Goal: Task Accomplishment & Management: Complete application form

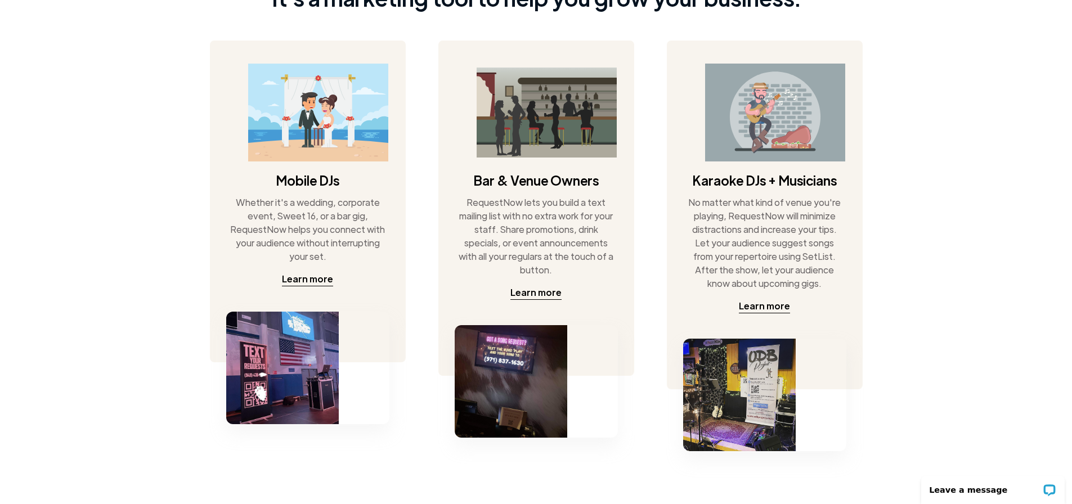
scroll to position [554, 0]
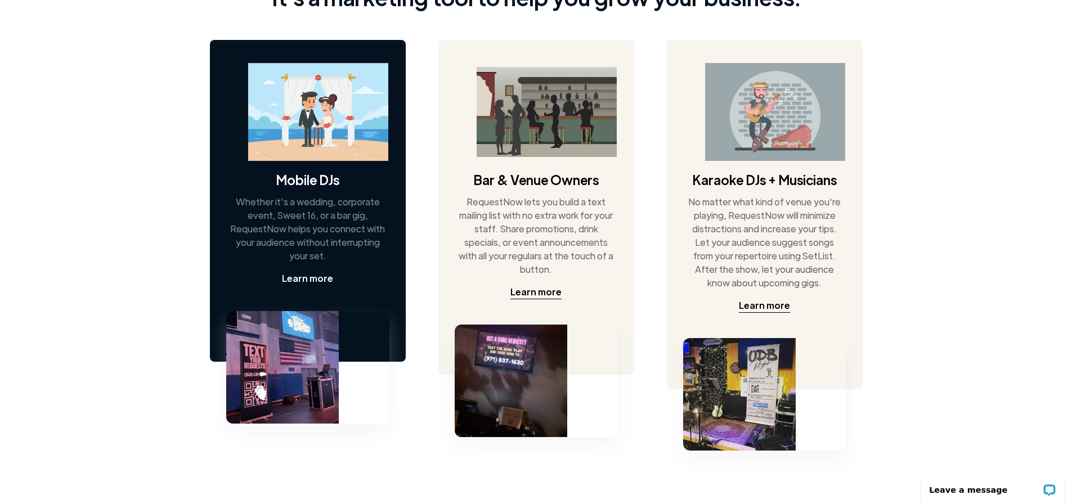
click at [303, 277] on div "Learn more" at bounding box center [307, 279] width 51 height 14
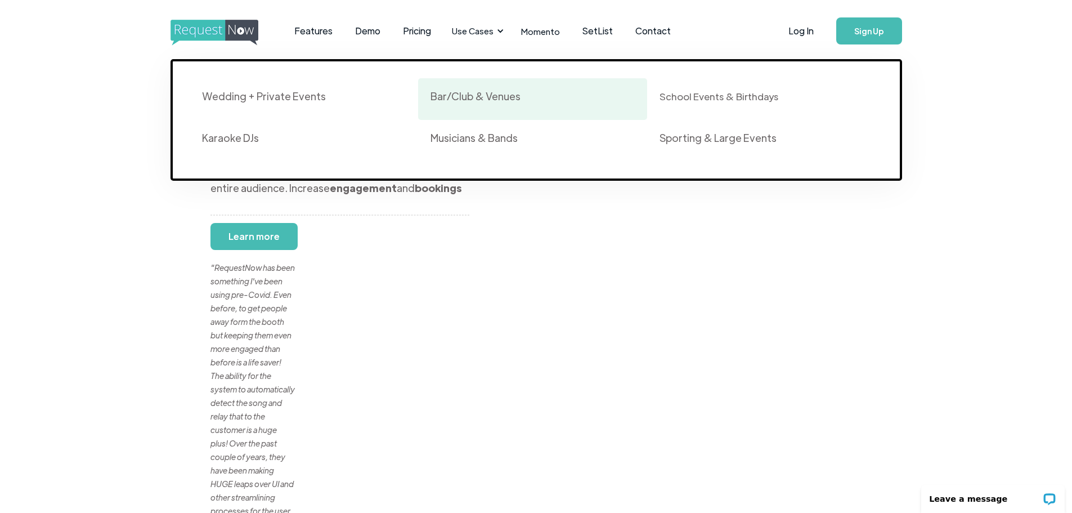
click at [477, 92] on div "Bar/Club & Venues" at bounding box center [476, 96] width 90 height 14
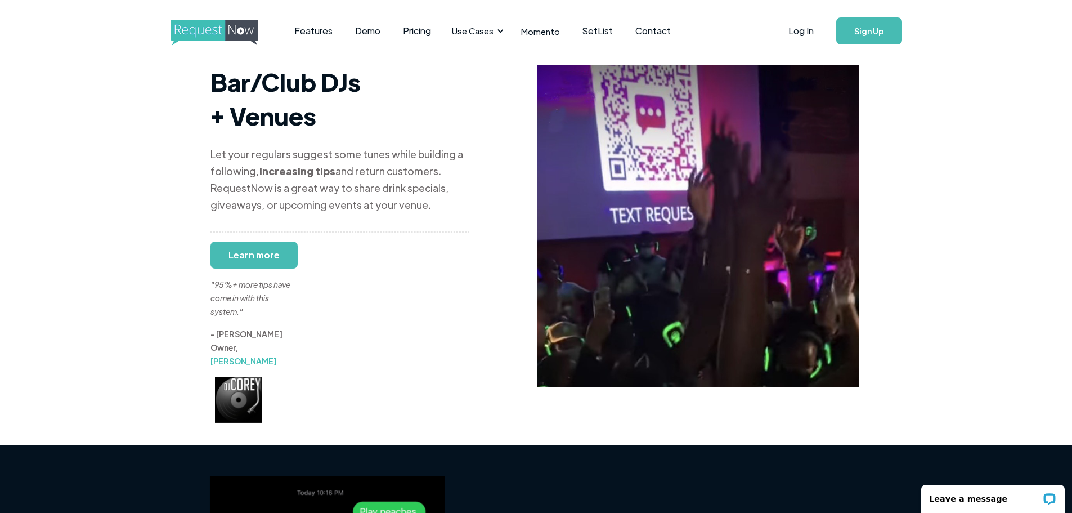
click at [239, 250] on div ""95%+ more tips have come in with this system."" at bounding box center [252, 284] width 84 height 68
click at [249, 250] on div ""95%+ more tips have come in with this system."" at bounding box center [252, 284] width 84 height 68
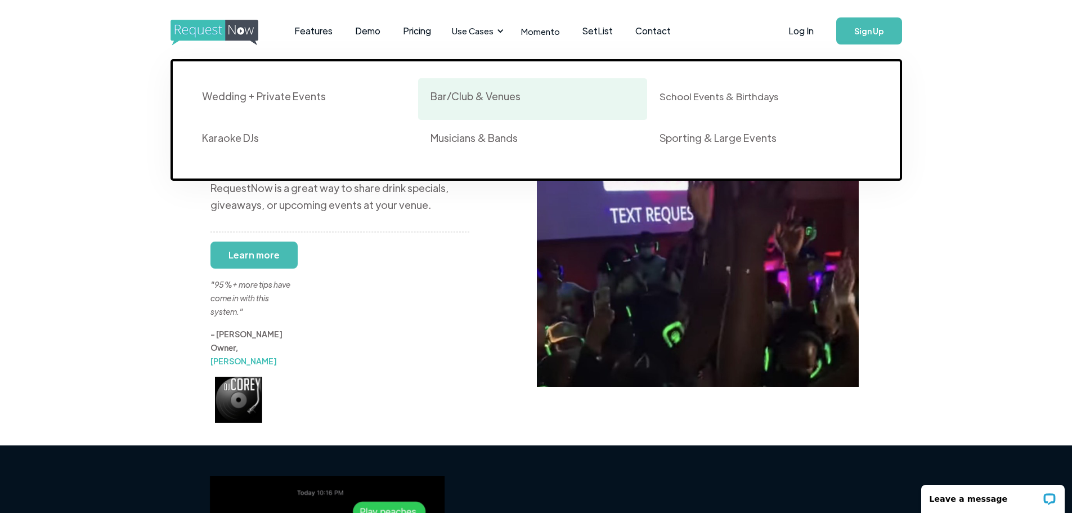
click at [476, 93] on div "Bar/Club & Venues" at bounding box center [476, 96] width 90 height 14
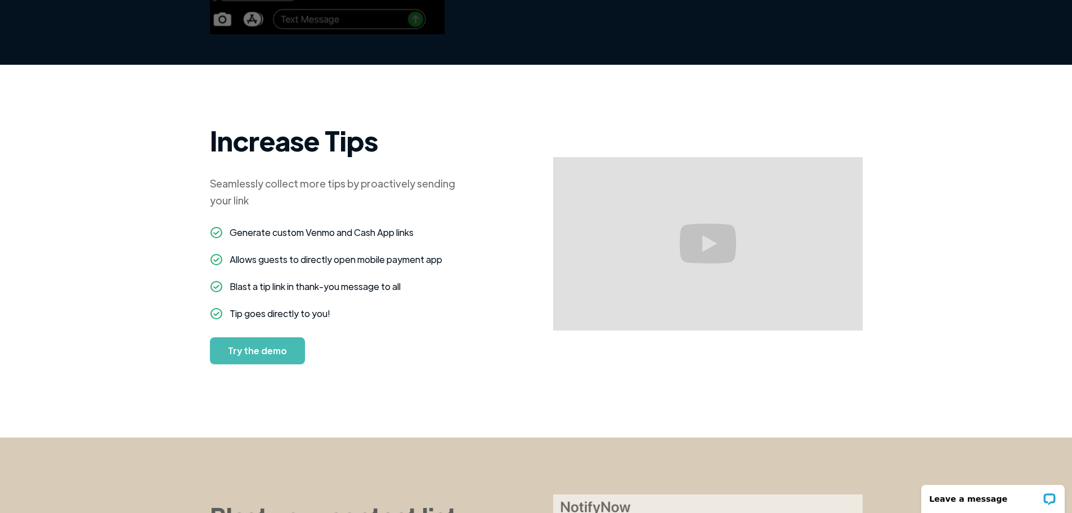
scroll to position [633, 0]
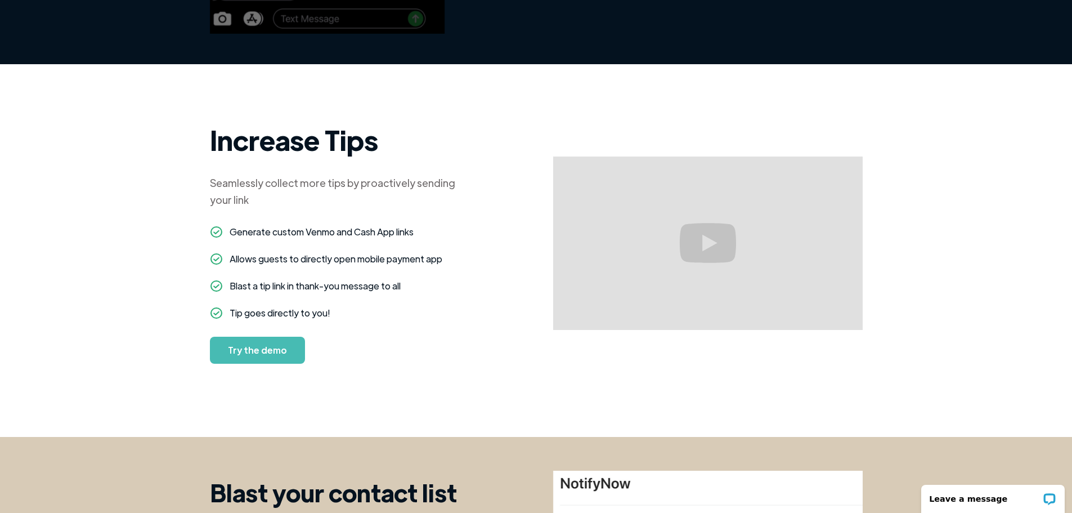
click at [260, 337] on link "Try the demo" at bounding box center [257, 350] width 95 height 27
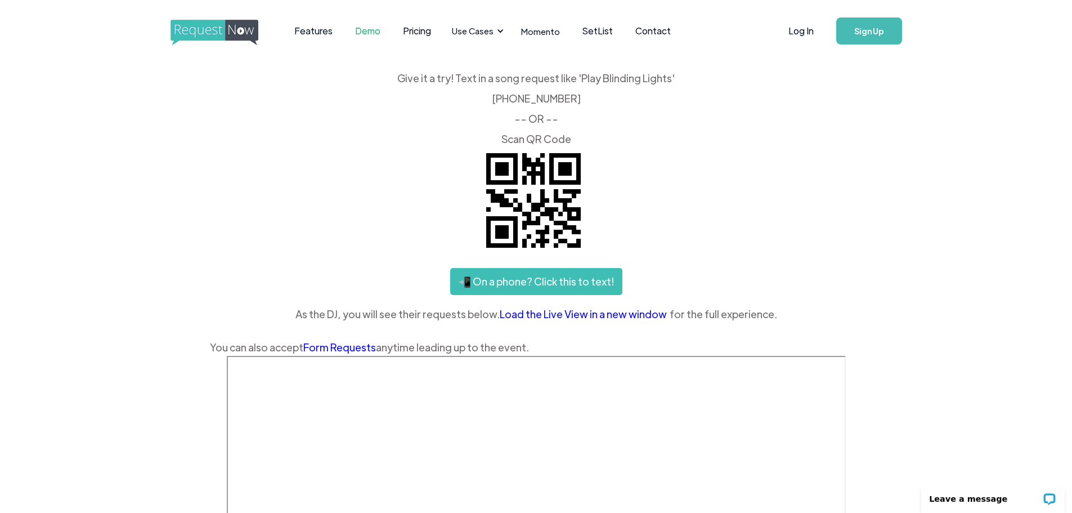
click at [589, 316] on link "Load the Live View in a new window" at bounding box center [585, 314] width 170 height 17
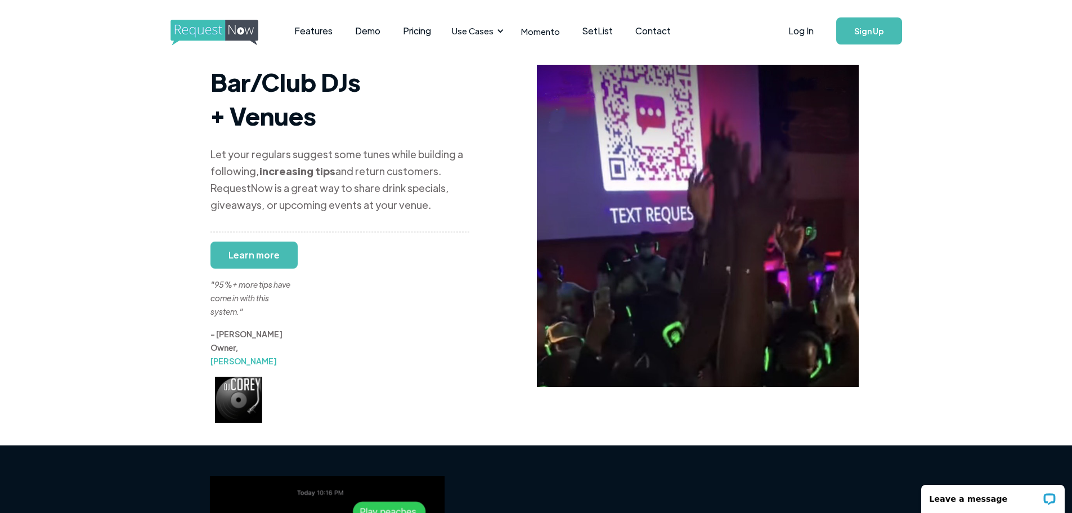
click at [868, 35] on link "Sign Up" at bounding box center [869, 30] width 66 height 27
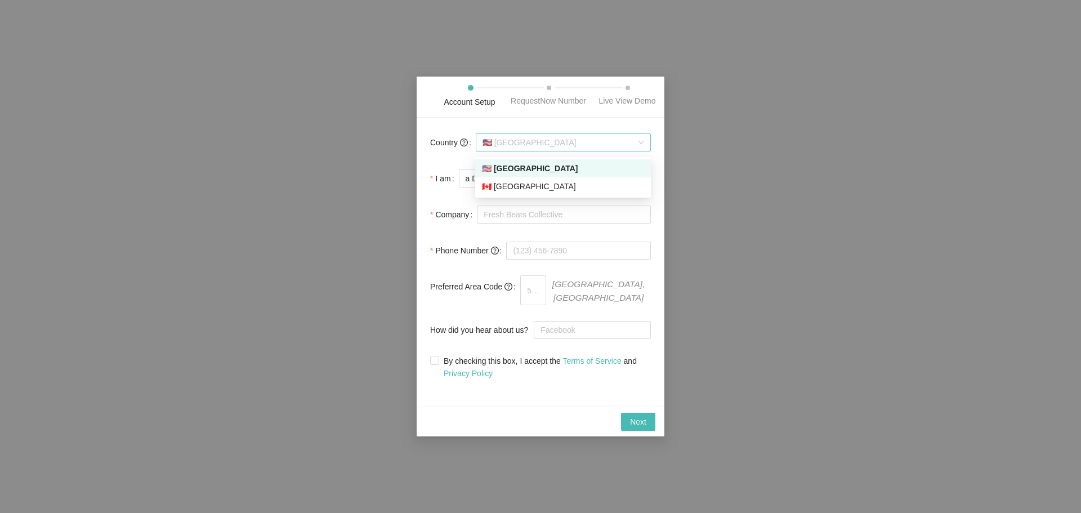
click at [590, 145] on span "🇺🇸 [GEOGRAPHIC_DATA]" at bounding box center [563, 142] width 162 height 17
click at [564, 172] on div "🇺🇸 [GEOGRAPHIC_DATA]" at bounding box center [563, 168] width 162 height 12
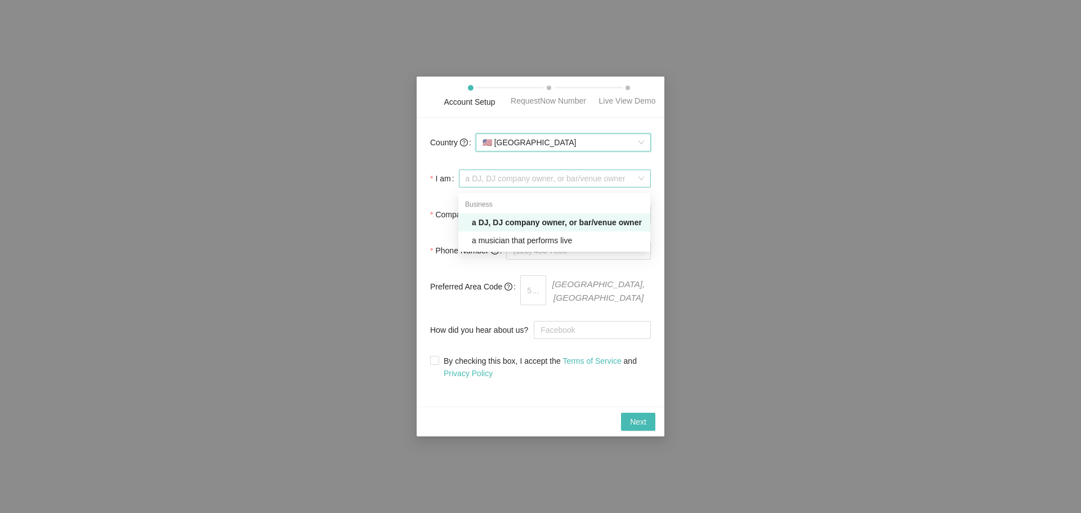
click at [549, 182] on span "a DJ, DJ company owner, or bar/venue owner" at bounding box center [554, 178] width 178 height 17
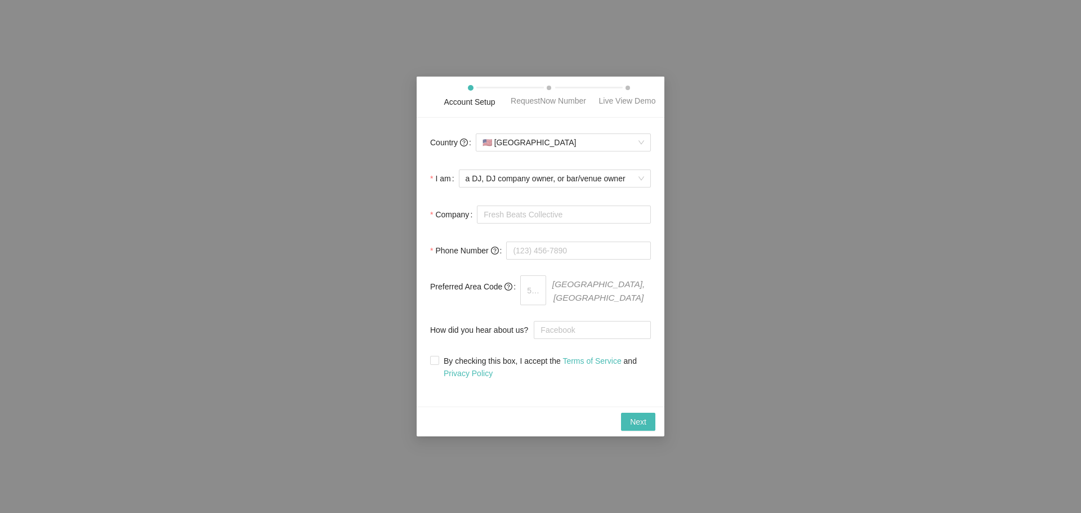
click at [440, 198] on form "Country 🇺🇸 [GEOGRAPHIC_DATA] I am a DJ, DJ company owner, or bar/venue owner Co…" at bounding box center [540, 255] width 221 height 248
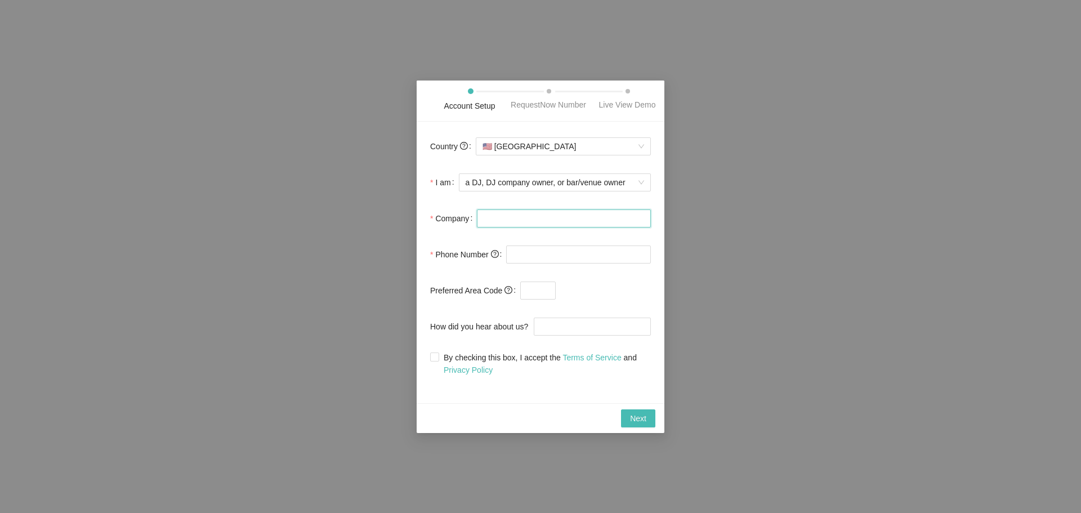
click at [518, 217] on input "Company" at bounding box center [564, 218] width 174 height 18
type input "DJ [MEDICAL_DATA]"
type input "[PHONE_NUMBER]"
click at [577, 298] on span at bounding box center [602, 290] width 95 height 18
click at [564, 327] on input "How did you hear about us?" at bounding box center [592, 326] width 117 height 18
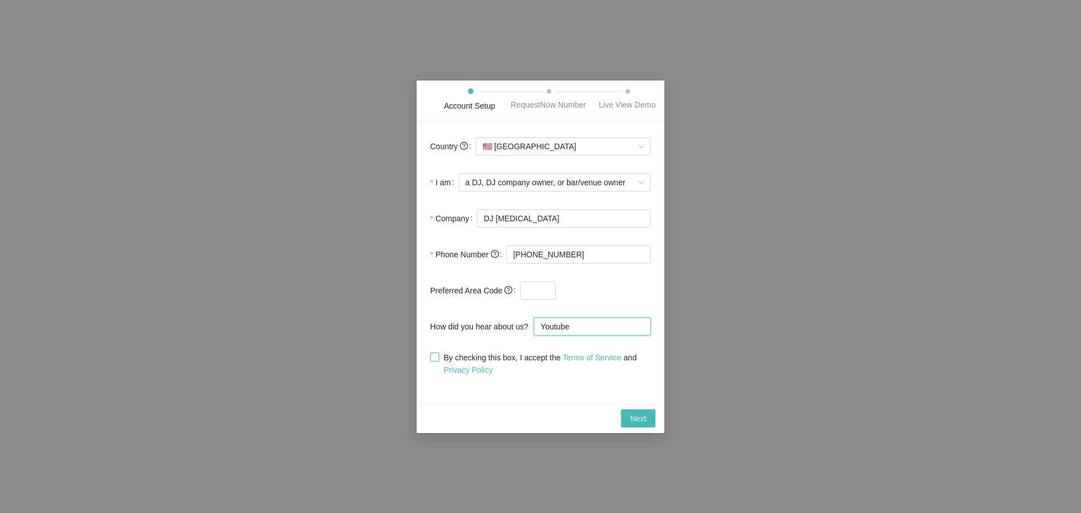
type input "Youtube"
click at [436, 357] on input "By checking this box, I accept the Terms of Service and Privacy Policy" at bounding box center [434, 356] width 8 height 8
checkbox input "true"
click at [631, 415] on span "Next" at bounding box center [638, 418] width 16 height 12
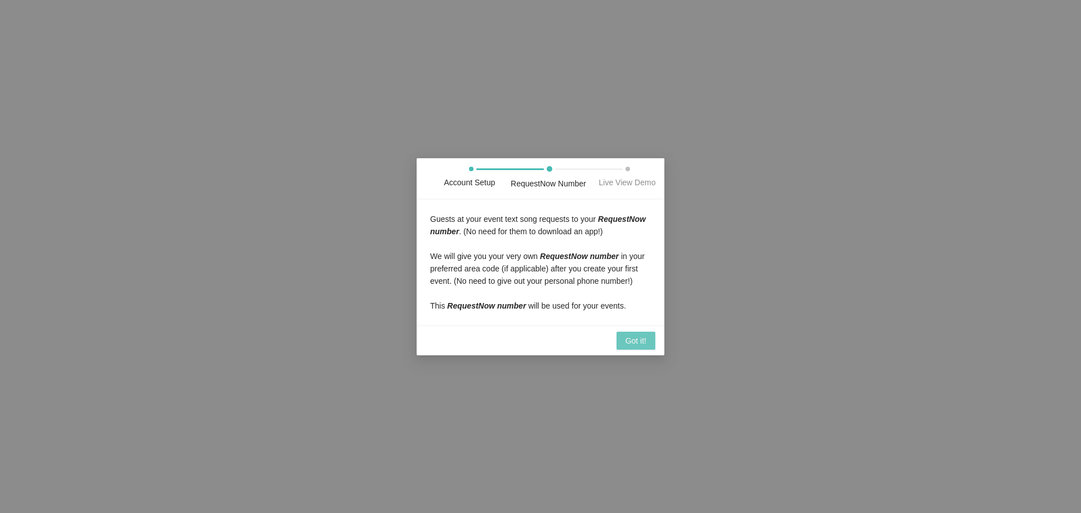
click at [629, 340] on span "Got it!" at bounding box center [635, 340] width 21 height 12
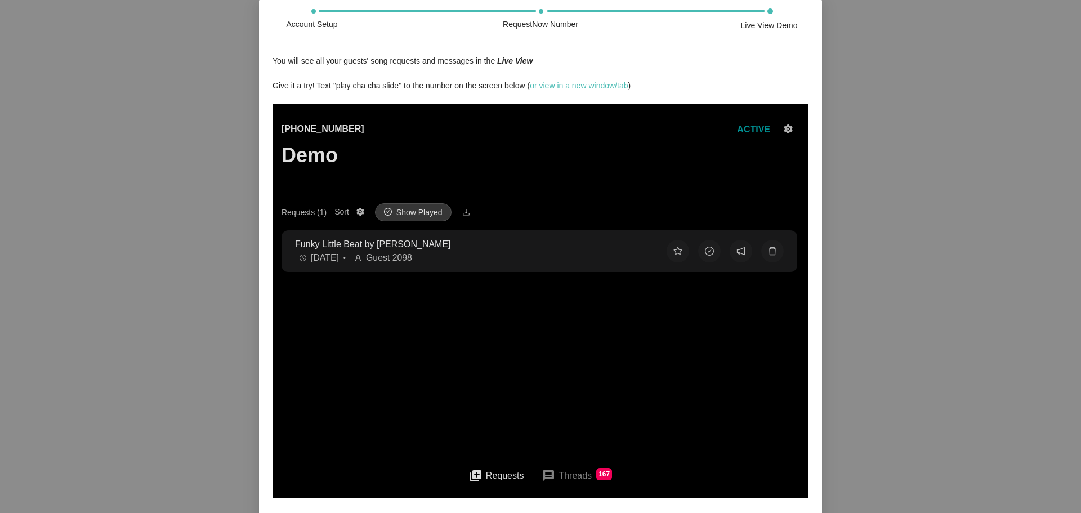
click at [417, 211] on span "Show Played" at bounding box center [419, 212] width 46 height 12
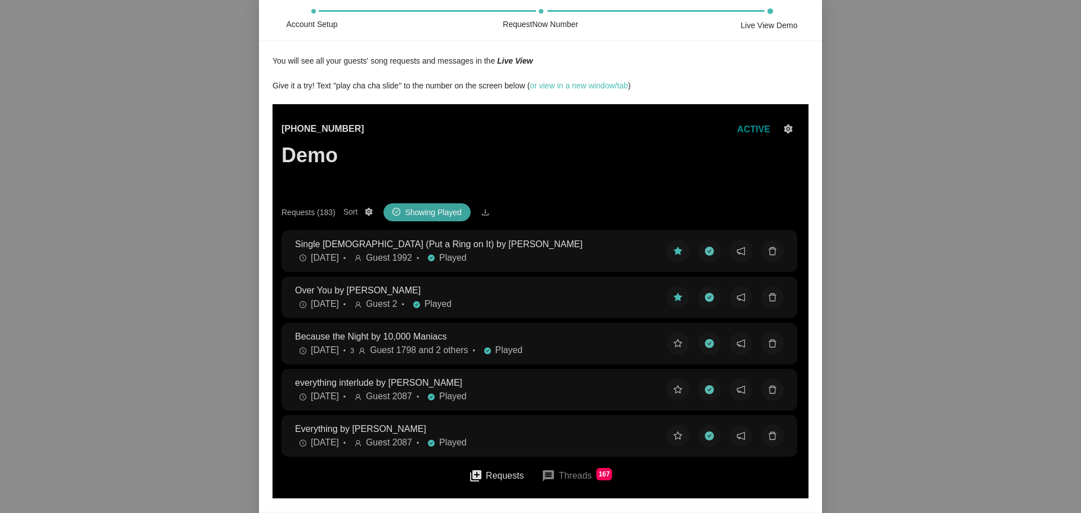
click at [417, 211] on span "Showing Played" at bounding box center [433, 212] width 56 height 12
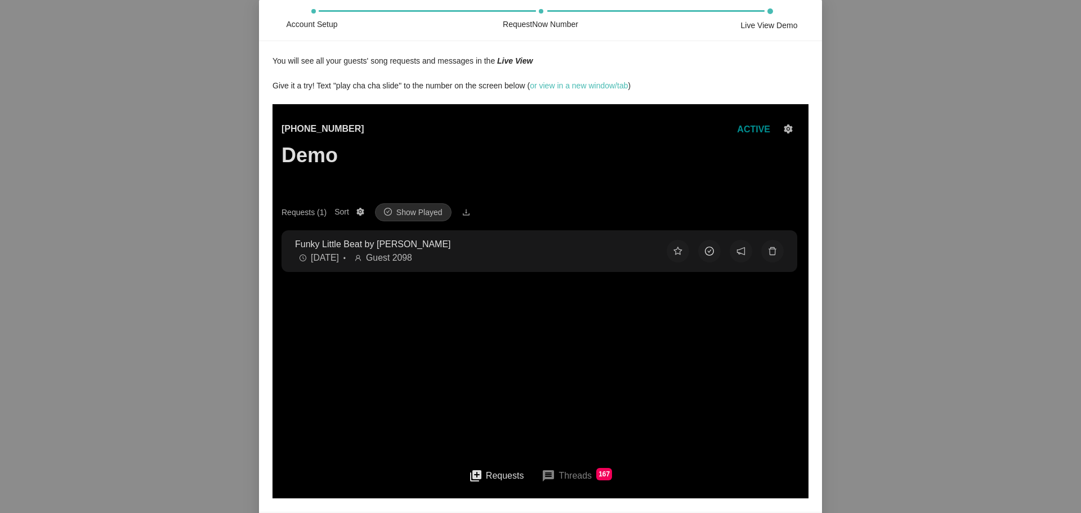
click at [705, 253] on button at bounding box center [709, 251] width 23 height 23
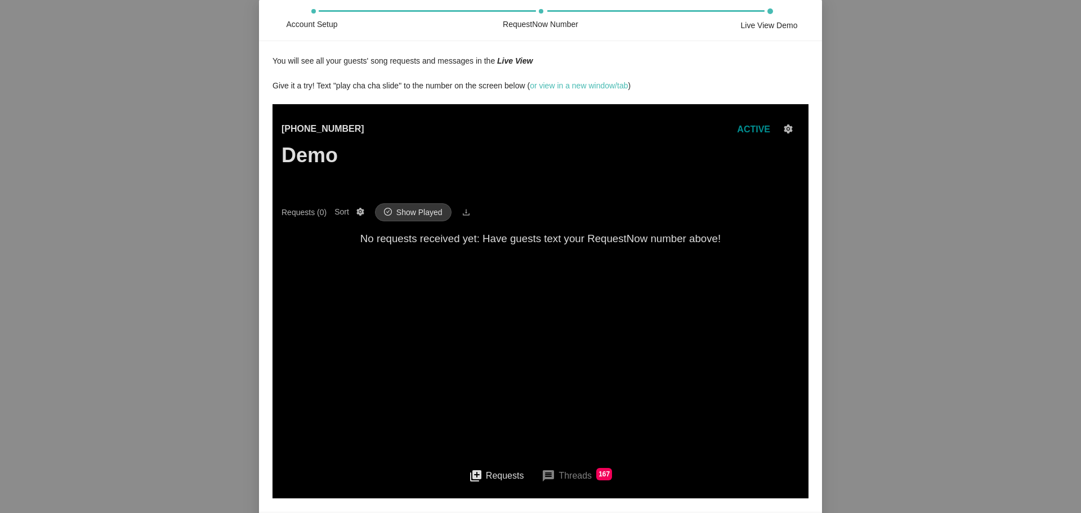
click at [415, 214] on span "Show Played" at bounding box center [419, 212] width 46 height 12
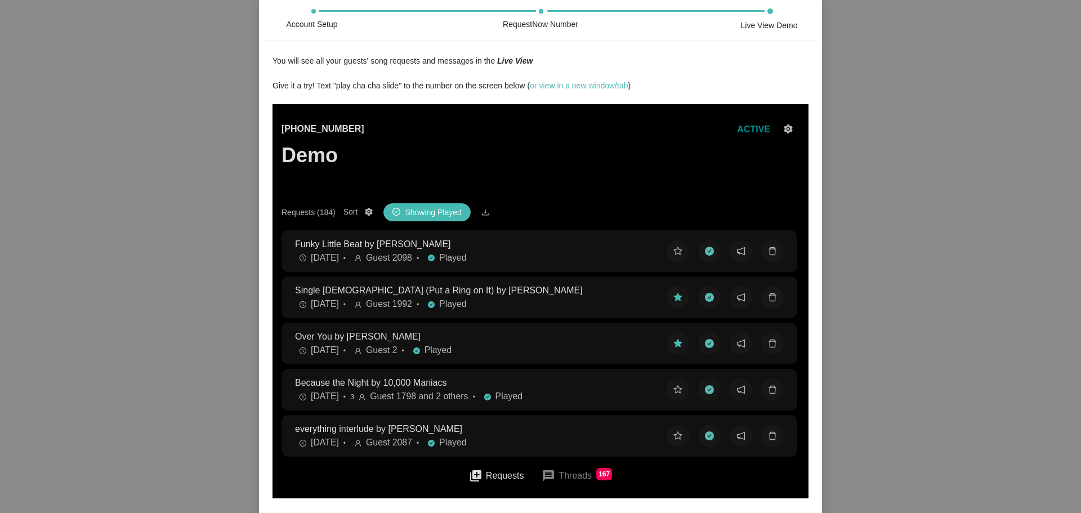
click at [703, 246] on button at bounding box center [709, 251] width 23 height 23
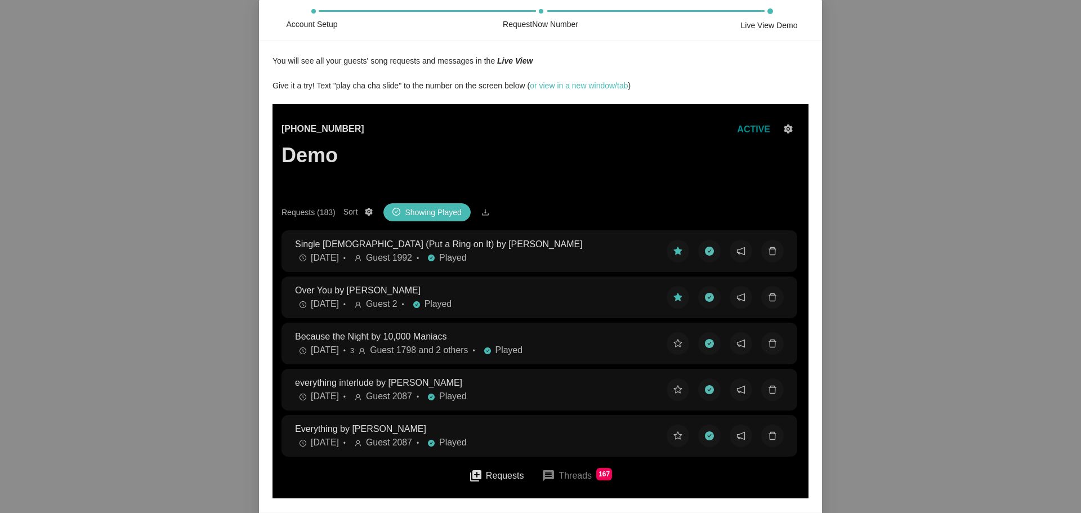
click at [482, 215] on icon "download" at bounding box center [485, 212] width 7 height 6
click at [495, 171] on div "[PHONE_NUMBER] Demo ACTIVE" at bounding box center [540, 162] width 518 height 81
click at [482, 473] on button "queue Requests" at bounding box center [496, 475] width 73 height 25
click at [432, 206] on span "Showing Played" at bounding box center [433, 212] width 56 height 12
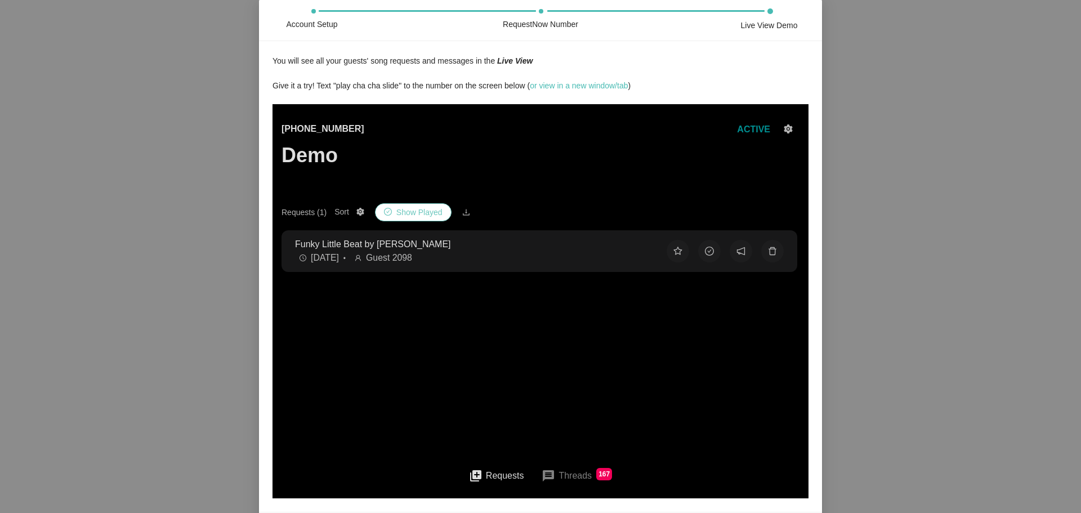
scroll to position [1, 0]
drag, startPoint x: 829, startPoint y: 342, endPoint x: 830, endPoint y: 347, distance: 5.7
click at [830, 347] on div "Account Setup RequestNow Number Live View Demo You will see all your guests' so…" at bounding box center [540, 256] width 1081 height 513
click at [571, 474] on button "message Threads 167" at bounding box center [576, 475] width 88 height 27
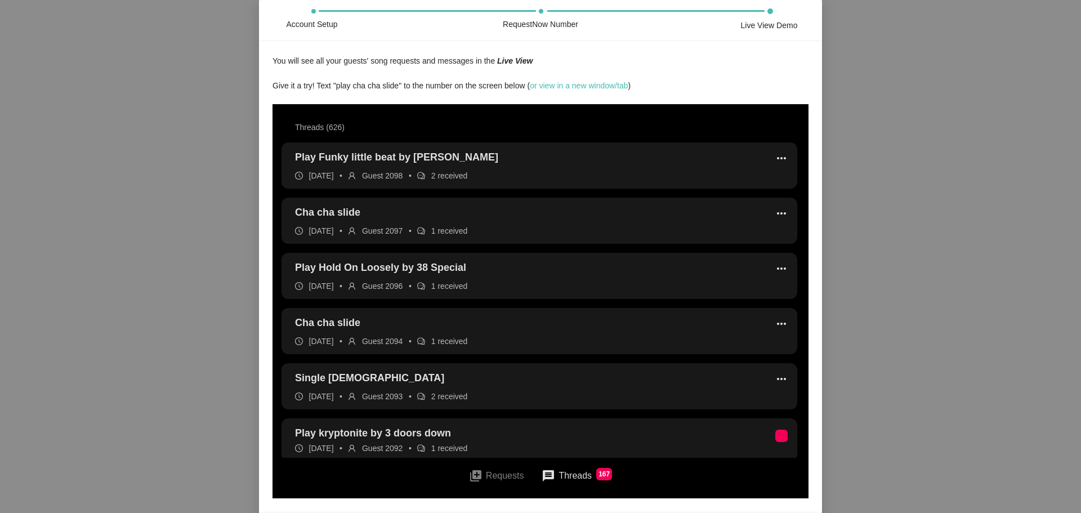
click at [500, 474] on button "queue Requests" at bounding box center [496, 475] width 73 height 25
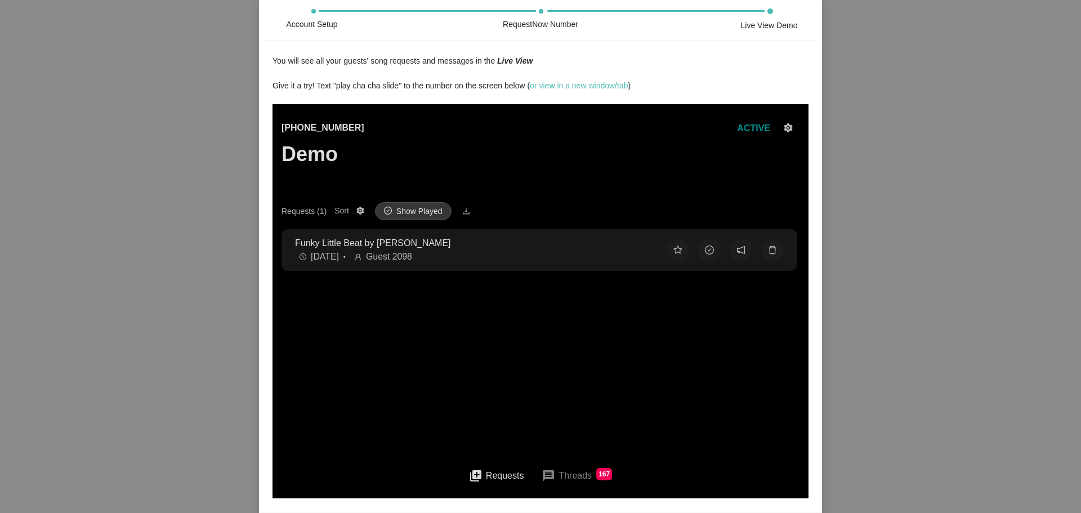
click at [390, 208] on button "Show Played" at bounding box center [413, 211] width 77 height 18
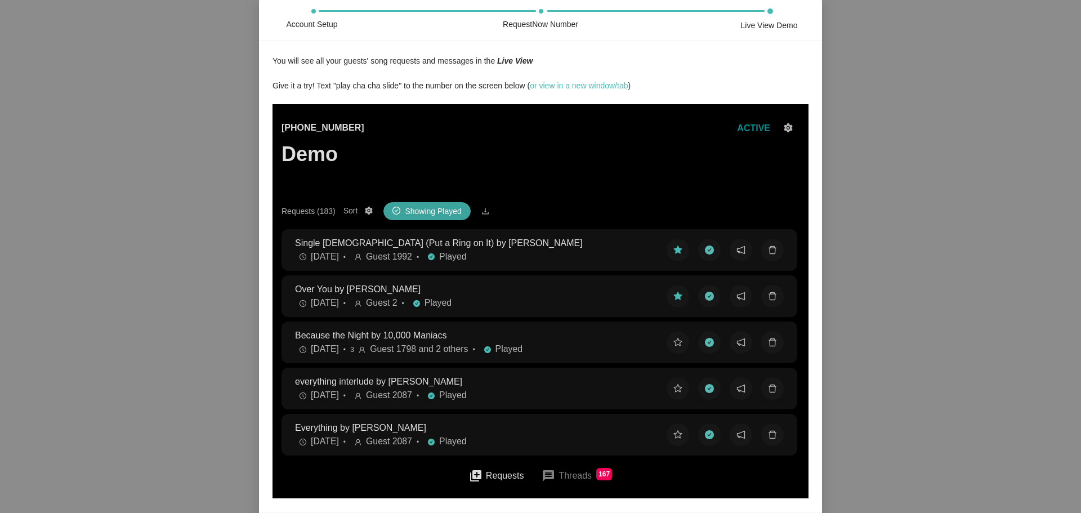
click at [392, 208] on icon "check-circle" at bounding box center [396, 211] width 8 height 8
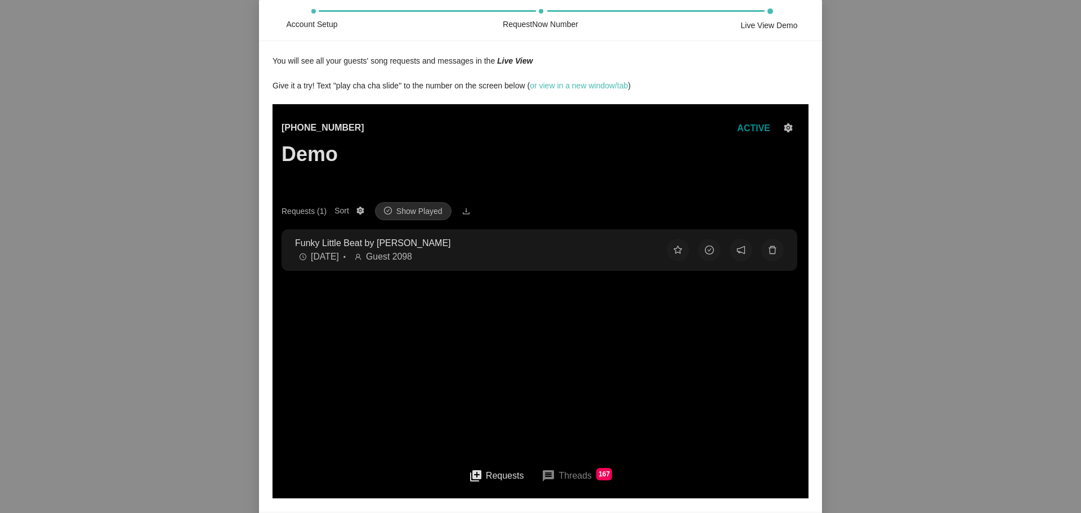
click at [741, 124] on span "ACTIVE" at bounding box center [753, 128] width 33 height 10
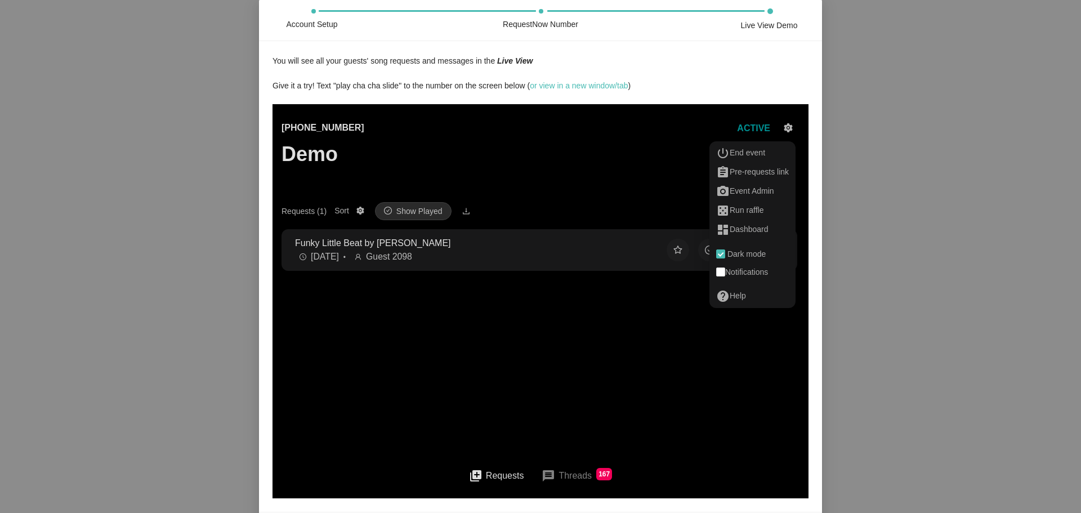
click at [808, 79] on div "You will see all your guests' song requests and messages in the Live View Give …" at bounding box center [540, 276] width 563 height 470
click at [754, 173] on div "assignment Pre-requests link" at bounding box center [752, 172] width 73 height 14
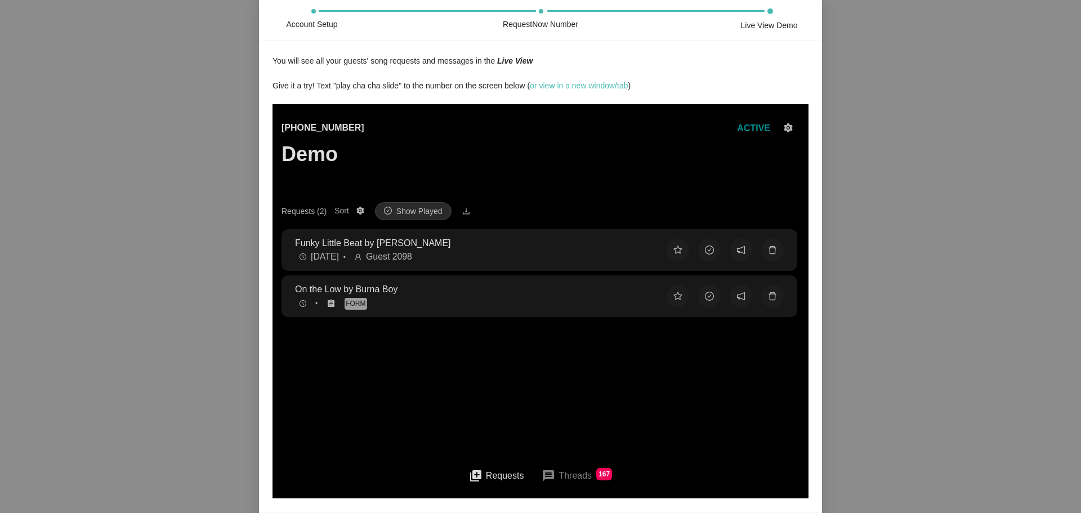
click span "FORM"
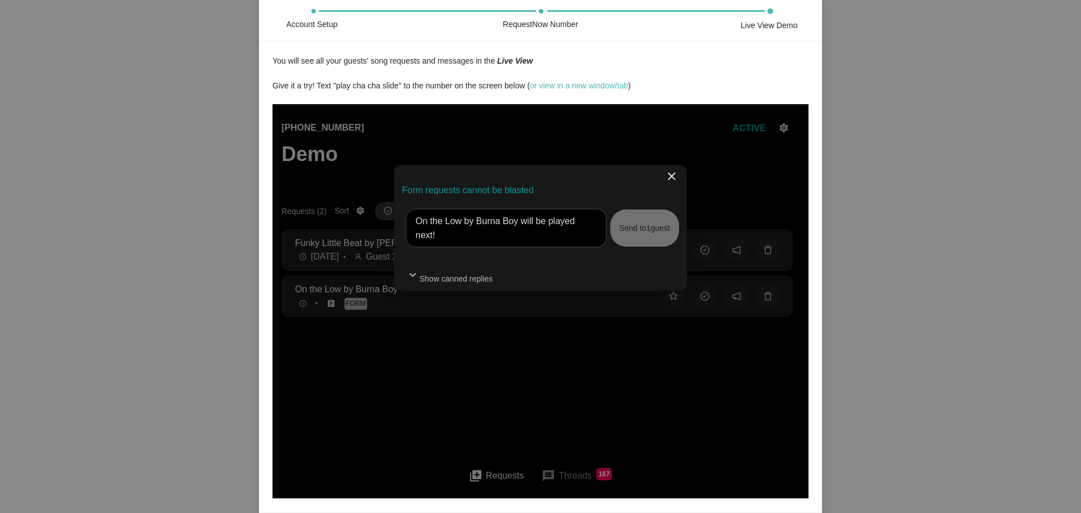
click at [670, 177] on span "close" at bounding box center [672, 176] width 14 height 14
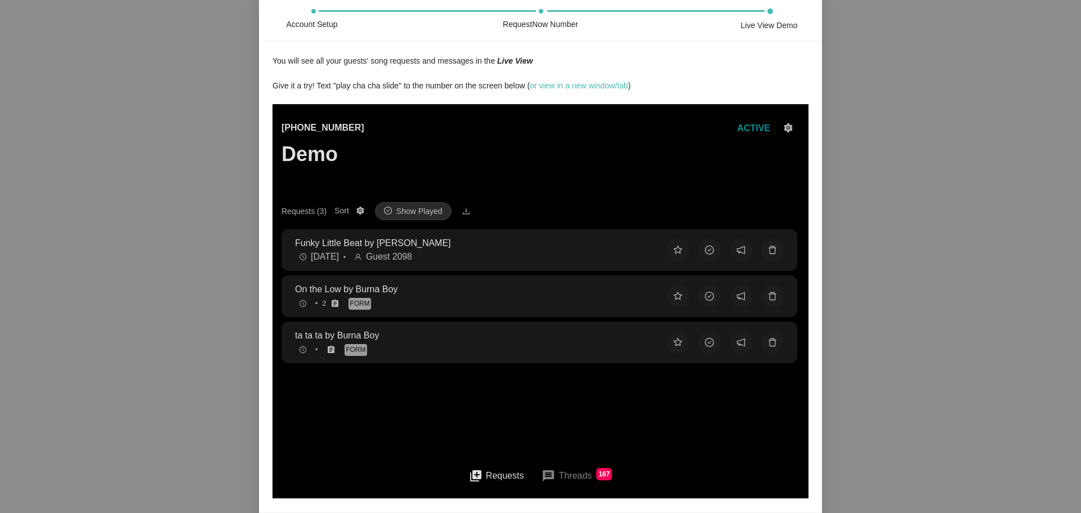
click at [323, 304] on span "2" at bounding box center [324, 303] width 4 height 11
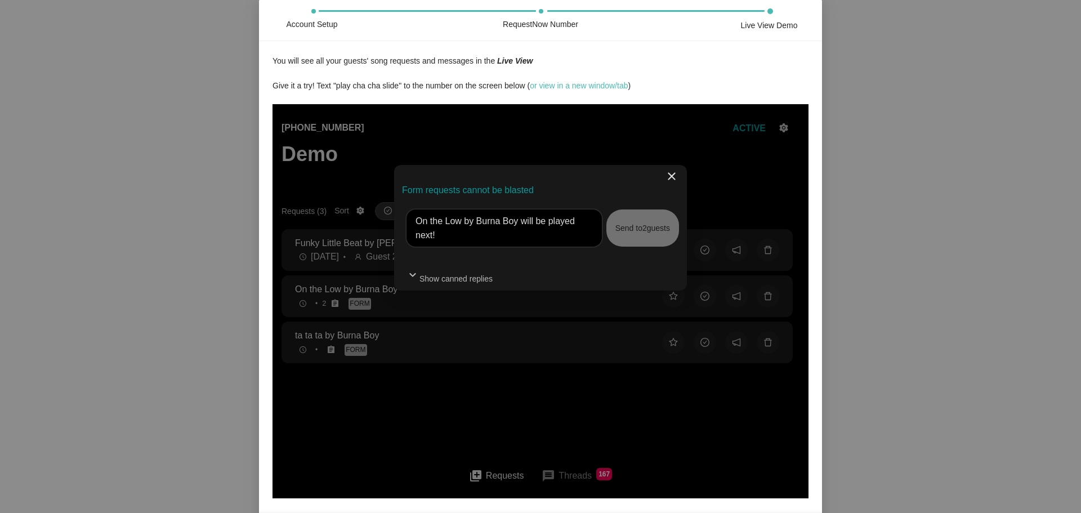
click at [414, 275] on span "expand_more" at bounding box center [413, 275] width 14 height 14
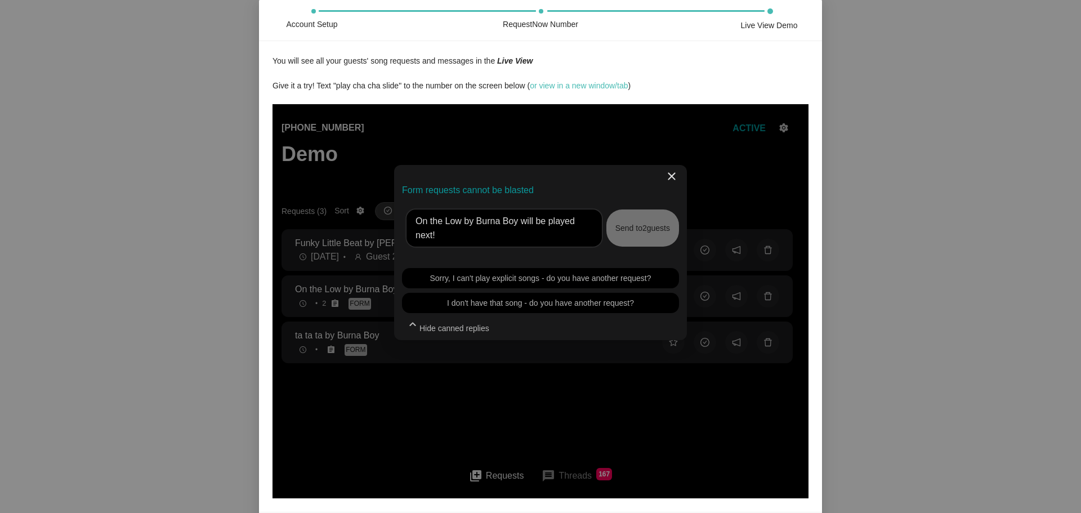
click at [671, 176] on span "close" at bounding box center [672, 176] width 14 height 14
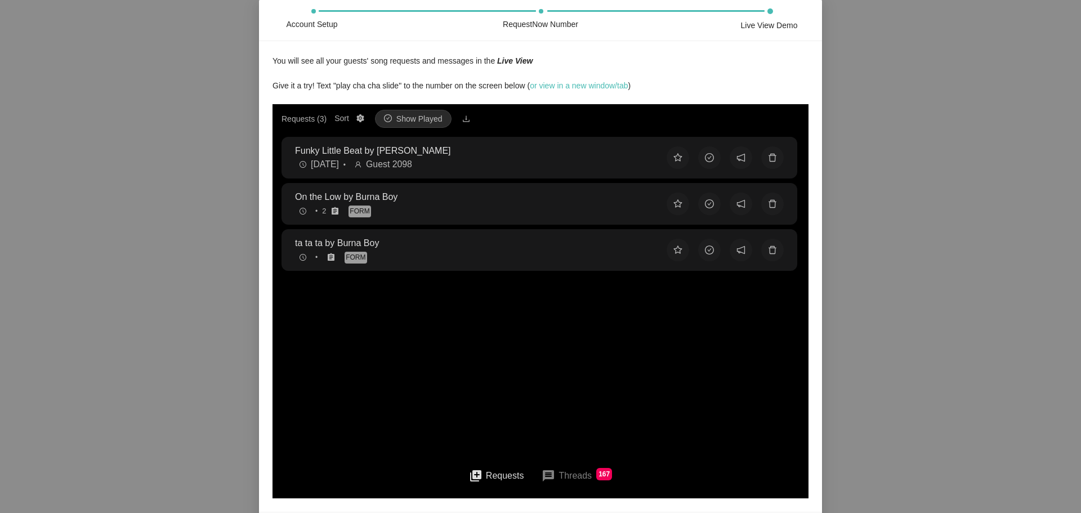
scroll to position [29, 0]
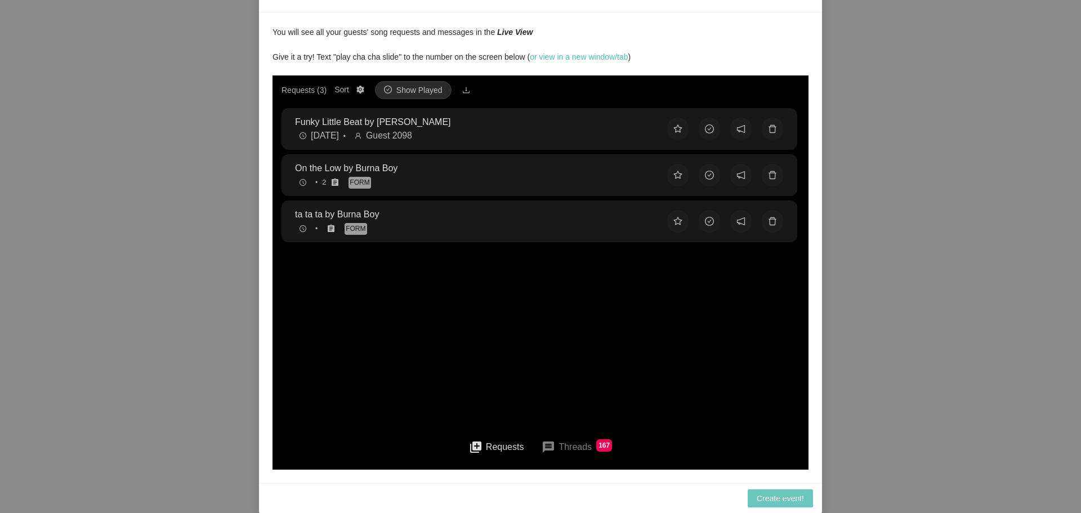
click at [779, 498] on span "Create event!" at bounding box center [779, 498] width 47 height 12
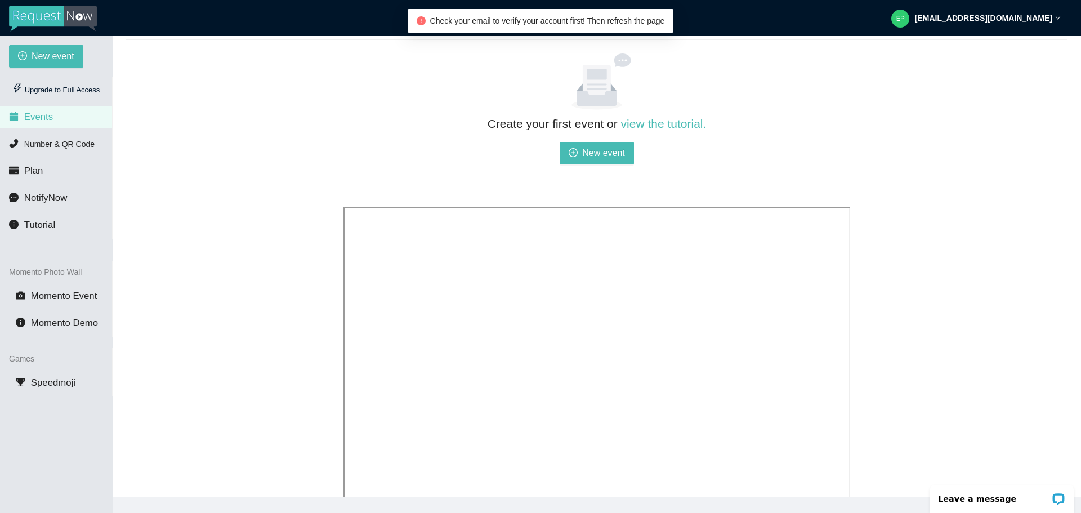
scroll to position [75, 0]
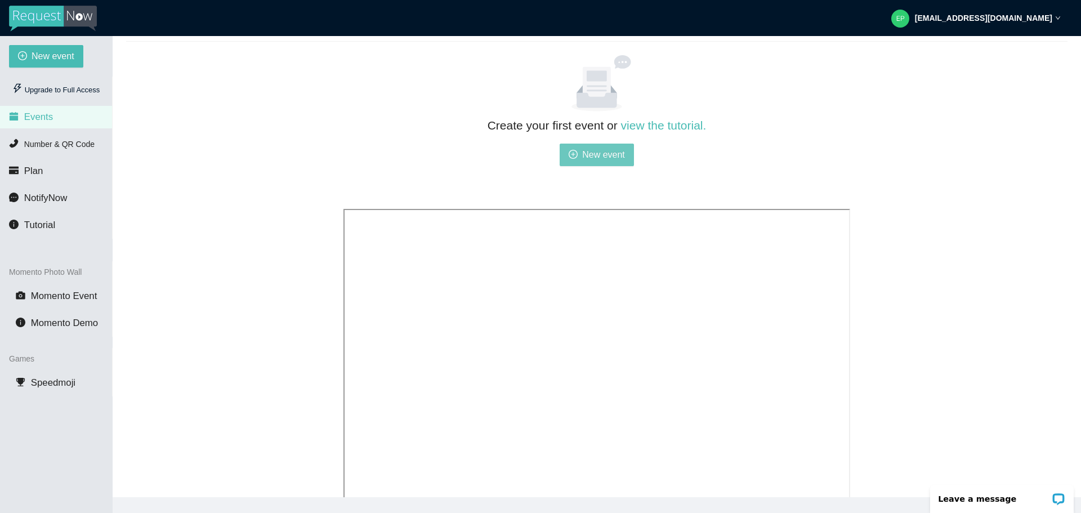
click at [582, 155] on span "New event" at bounding box center [603, 154] width 43 height 14
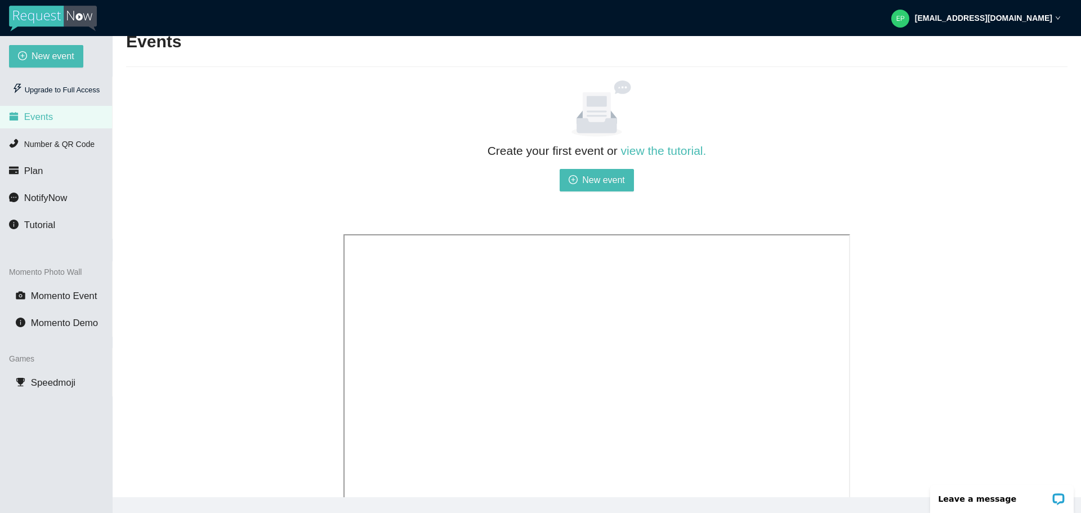
scroll to position [51, 0]
click at [589, 182] on span "New event" at bounding box center [603, 179] width 43 height 14
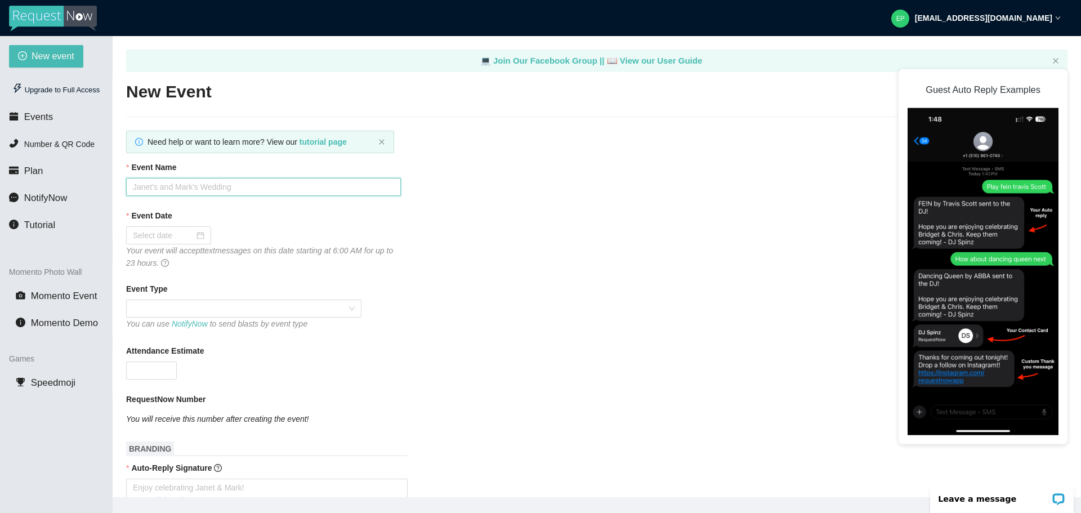
click at [247, 191] on input "Event Name" at bounding box center [263, 187] width 275 height 18
type input "LA50"
click at [201, 237] on div at bounding box center [168, 235] width 71 height 12
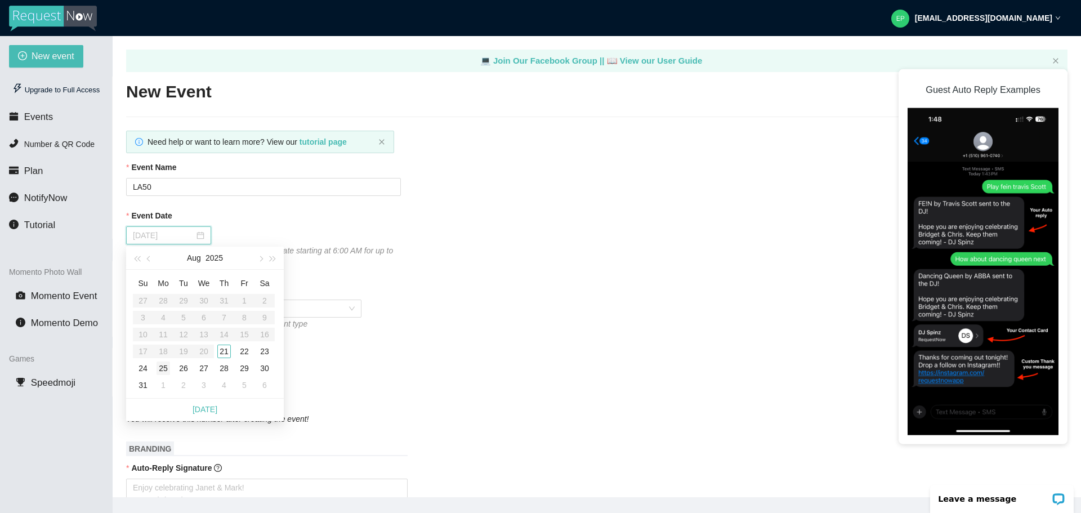
type input "[DATE]"
click at [163, 371] on div "25" at bounding box center [163, 368] width 14 height 14
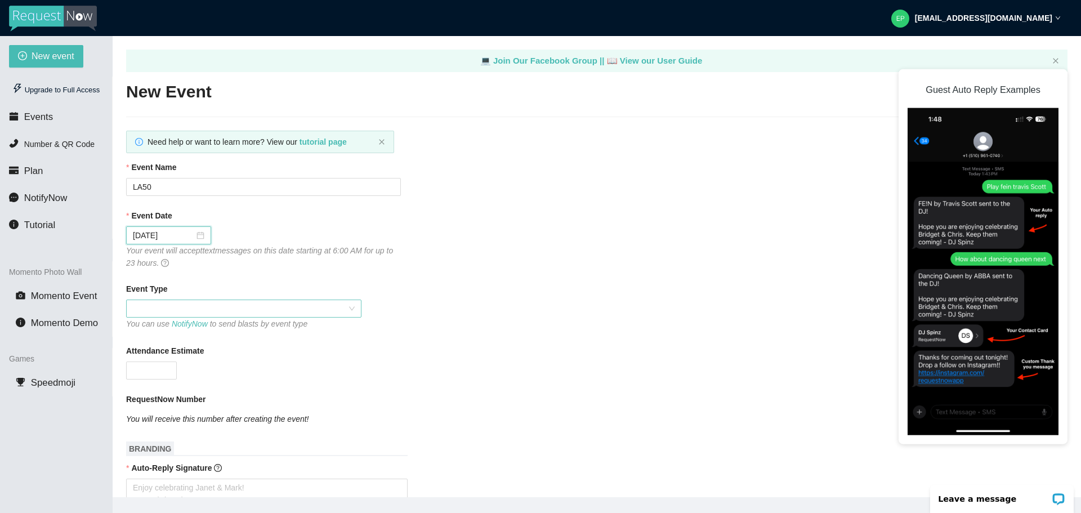
click at [186, 307] on span at bounding box center [244, 308] width 222 height 17
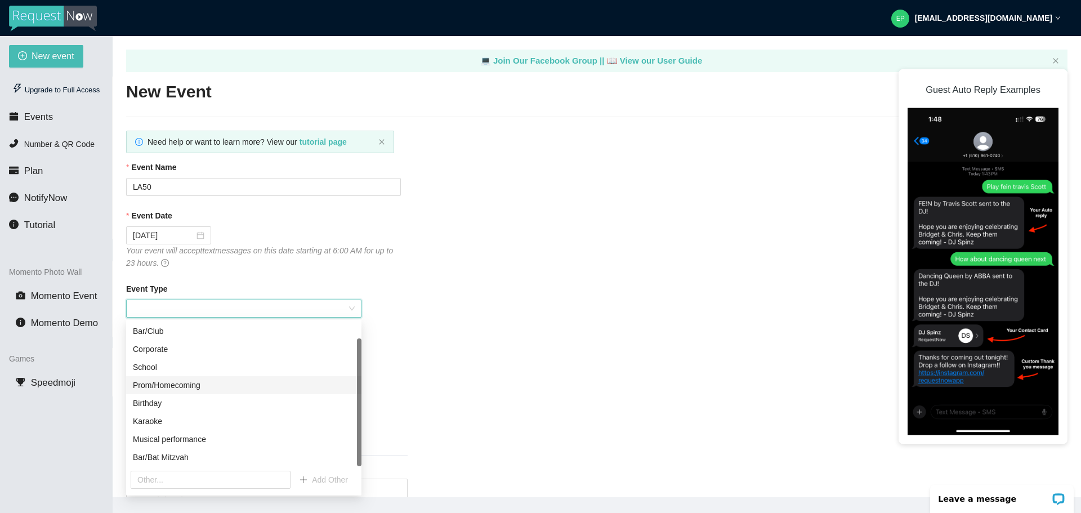
scroll to position [18, 0]
click at [180, 406] on div "Birthday" at bounding box center [244, 403] width 222 height 12
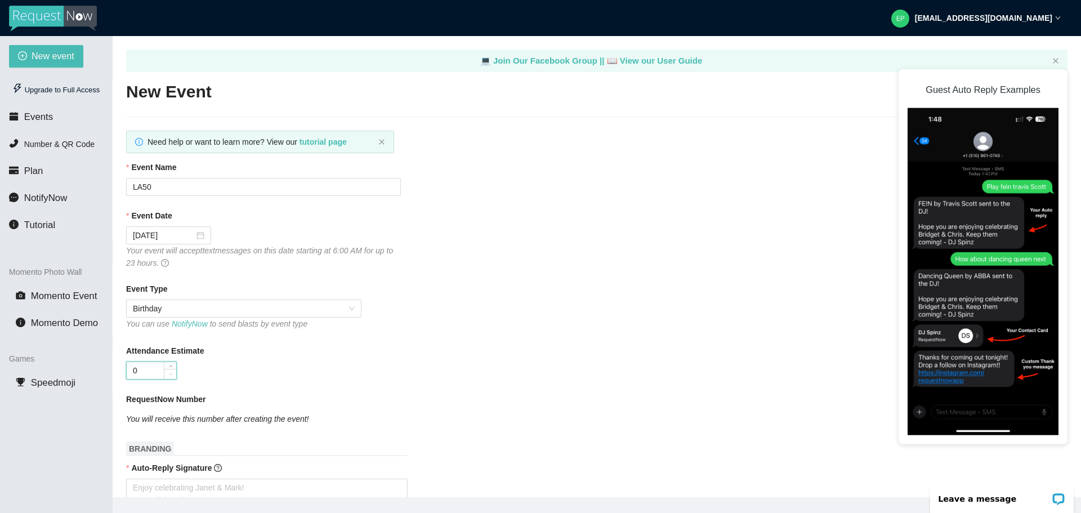
click at [164, 369] on span "Decrease Value" at bounding box center [170, 374] width 12 height 10
type input "0"
type input "200"
click at [413, 362] on div "Attendance Estimate 200" at bounding box center [596, 361] width 941 height 35
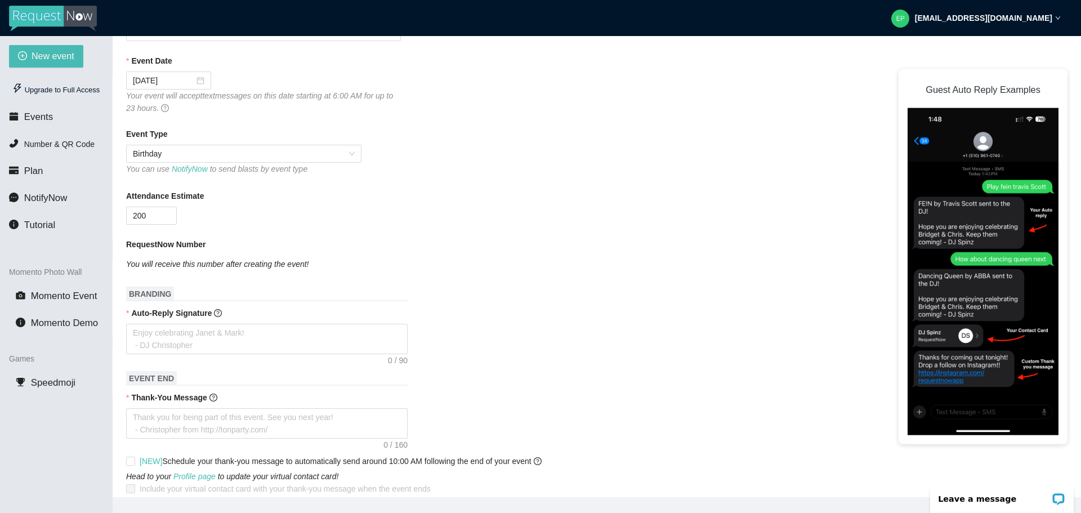
scroll to position [158, 0]
click at [232, 330] on textarea "Auto-Reply Signature" at bounding box center [266, 336] width 281 height 30
type textarea "L"
type textarea "LA"
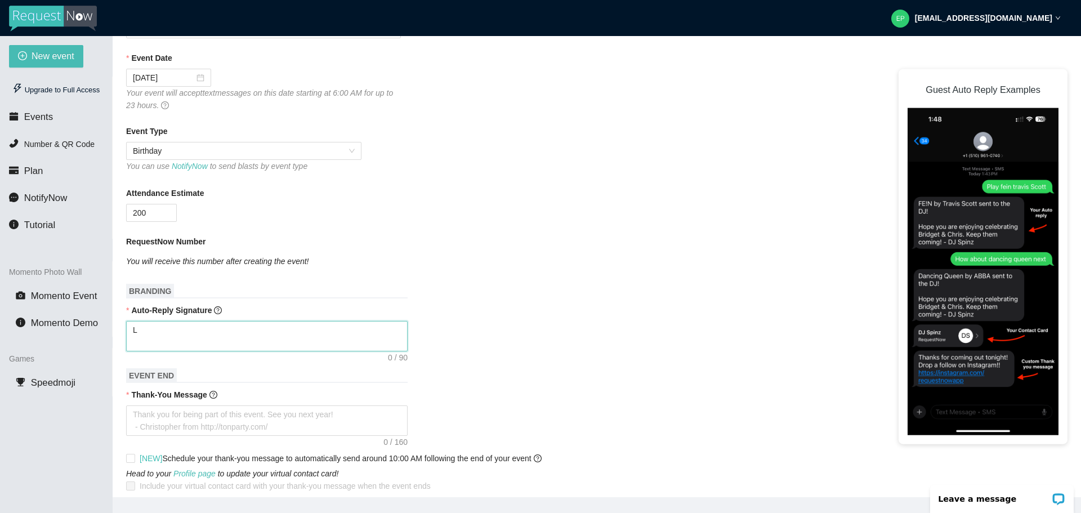
type textarea "LA"
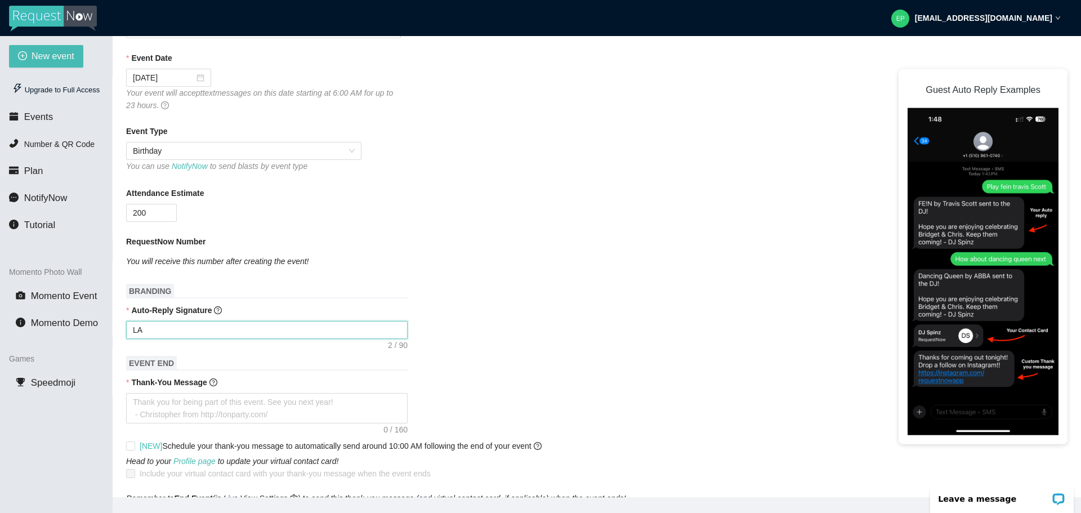
type textarea "LA5"
type textarea "LA50"
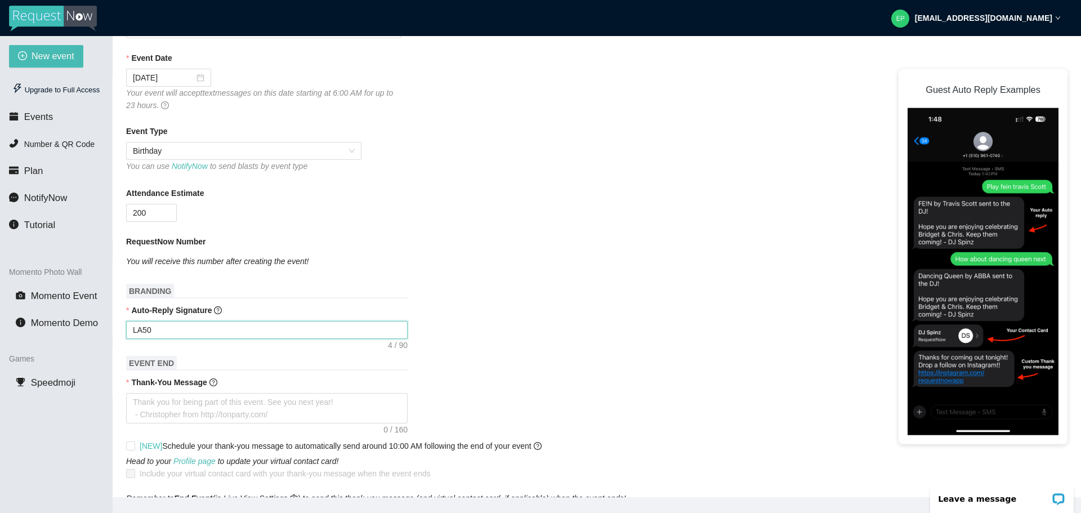
type textarea "LA50"
type textarea "LA50 i"
type textarea "LA50 is"
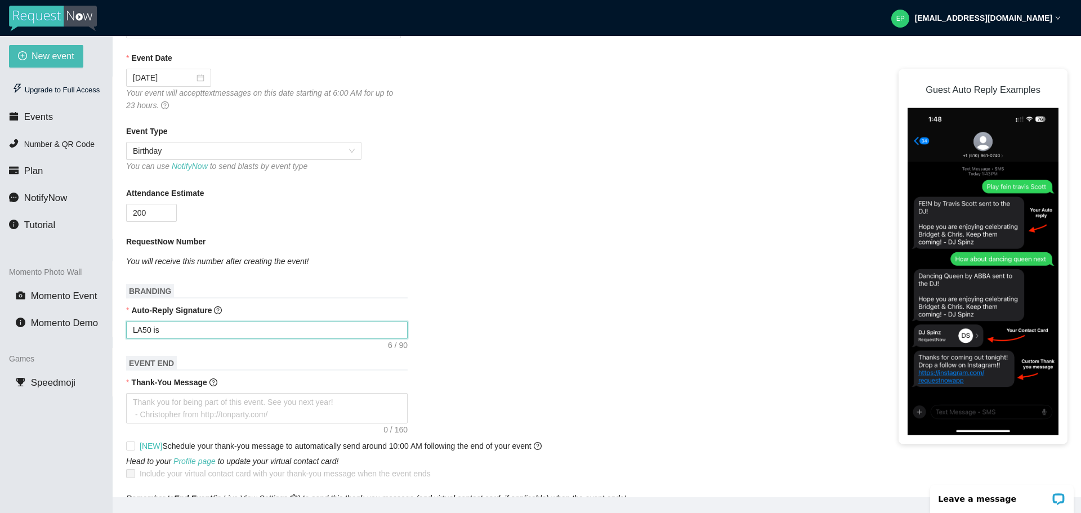
type textarea "LA50 is"
type textarea "LA50 is L"
type textarea "LA50 is [PERSON_NAME]"
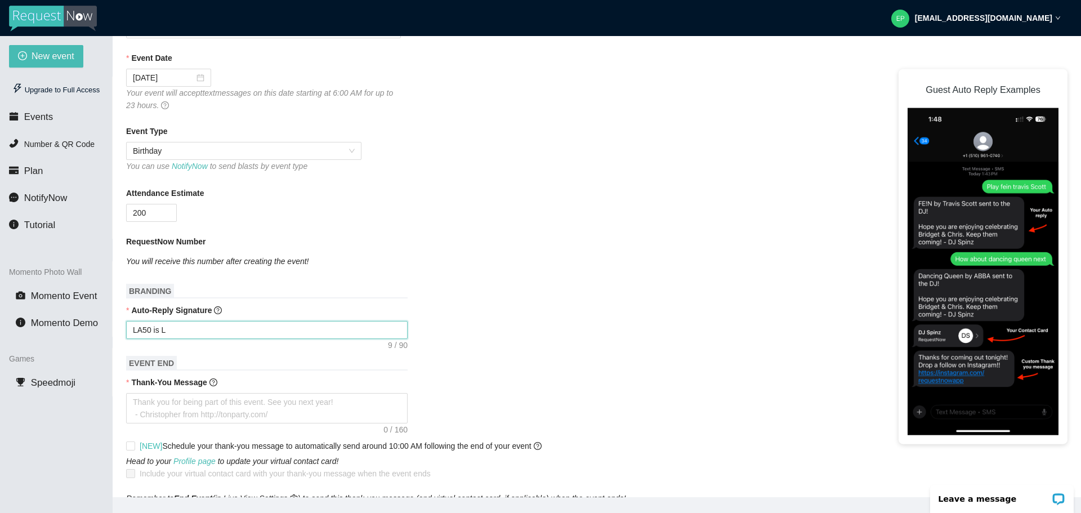
type textarea "LA50 is [PERSON_NAME]"
type textarea "LA50 is Lit"
type textarea "LA50 is Lit."
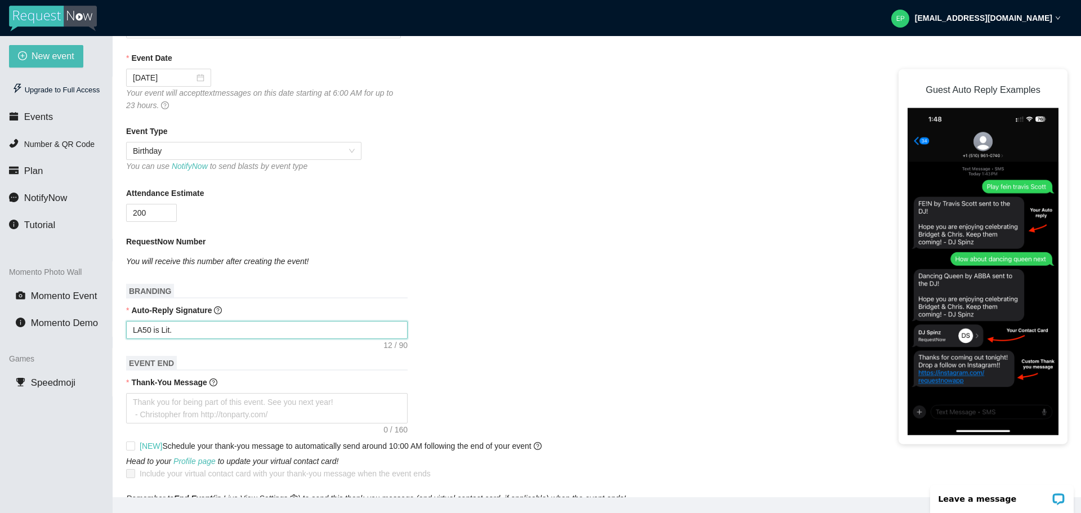
type textarea "LA50 is Lit."
type textarea "LA50 is Lit. D"
type textarea "LA50 is Lit. DJ"
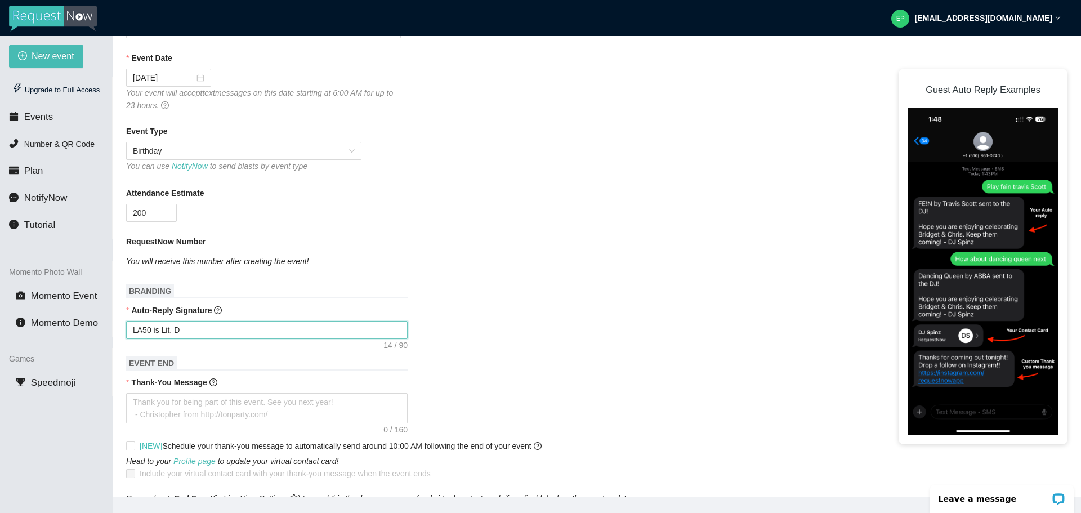
type textarea "LA50 is Lit. DJ"
type textarea "LA50 is Lit. DJm"
type textarea "LA50 is Lit. DJmo"
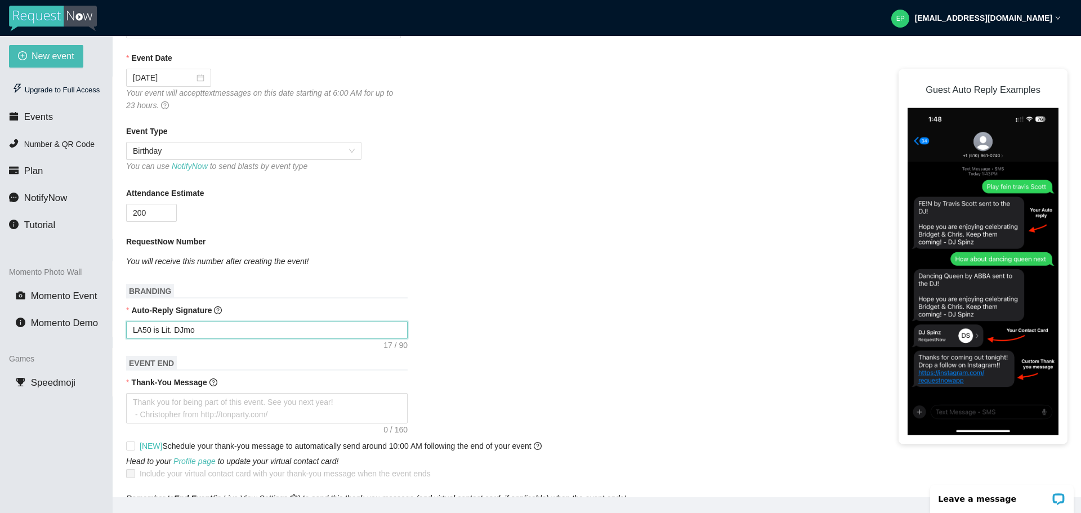
type textarea "LA50 is Lit. DJmol"
type textarea "LA50 is Lit. [GEOGRAPHIC_DATA]"
type textarea "LA50 is Lit. DJmolar"
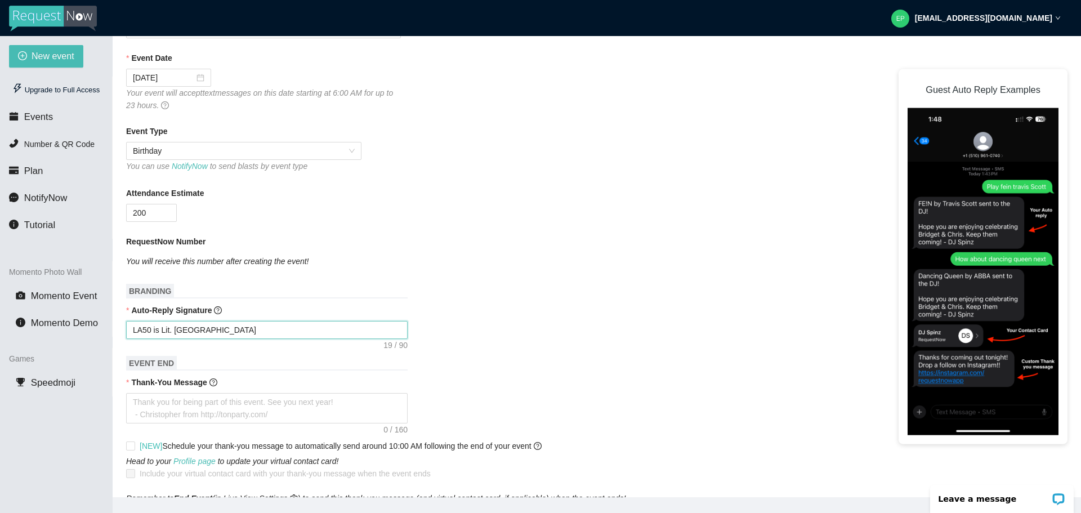
type textarea "LA50 is Lit. DJmolar"
type textarea "LA50 is Lit. DJ [MEDICAL_DATA]"
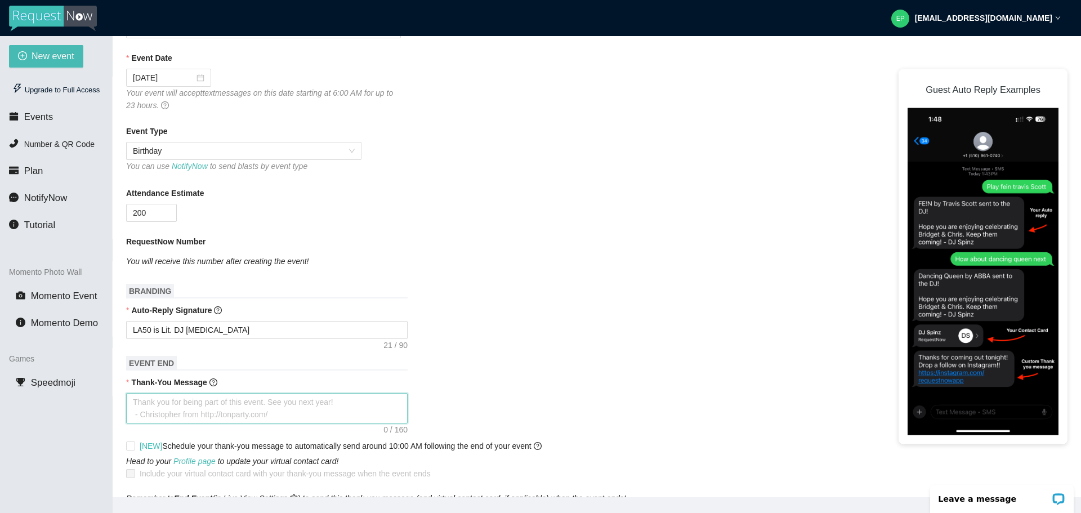
click at [218, 407] on textarea "Thank-You Message" at bounding box center [266, 408] width 281 height 30
click at [137, 331] on textarea "LA50 is Lit. DJ [MEDICAL_DATA]" at bounding box center [266, 330] width 281 height 18
type textarea "HLA50 is Lit. DJ [MEDICAL_DATA]"
type textarea "HoLA50 is Lit. DJ [MEDICAL_DATA]"
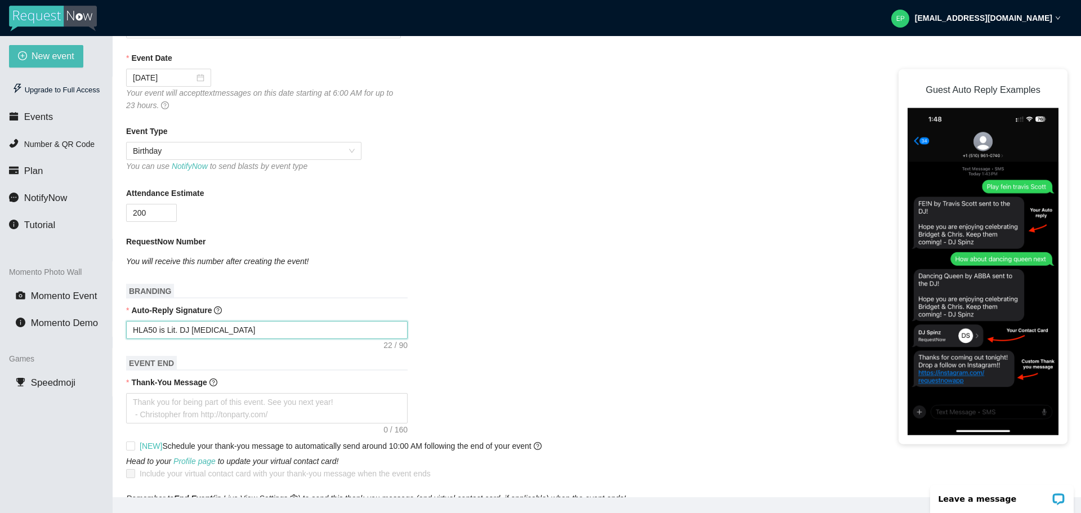
type textarea "HoLA50 is Lit. DJ [MEDICAL_DATA]"
type textarea "HopLA50 is Lit. DJ [MEDICAL_DATA]"
type textarea "HopeLA50 is Lit. DJ [MEDICAL_DATA]"
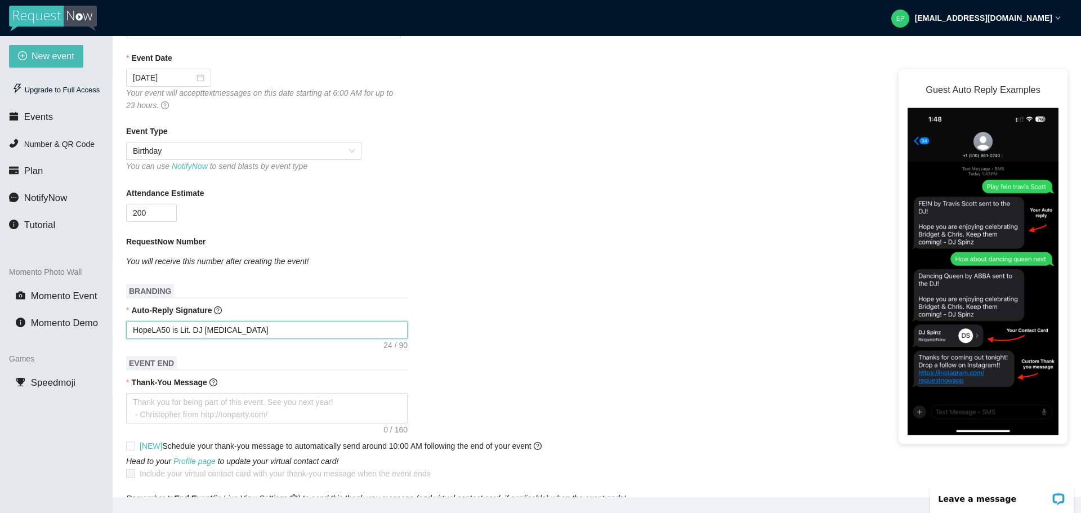
type textarea "Hope LA50 is Lit. DJ [MEDICAL_DATA]"
type textarea "Hope yLA50 is Lit. DJ [MEDICAL_DATA]"
type textarea "Hope yoLA50 is Lit. DJ [MEDICAL_DATA]"
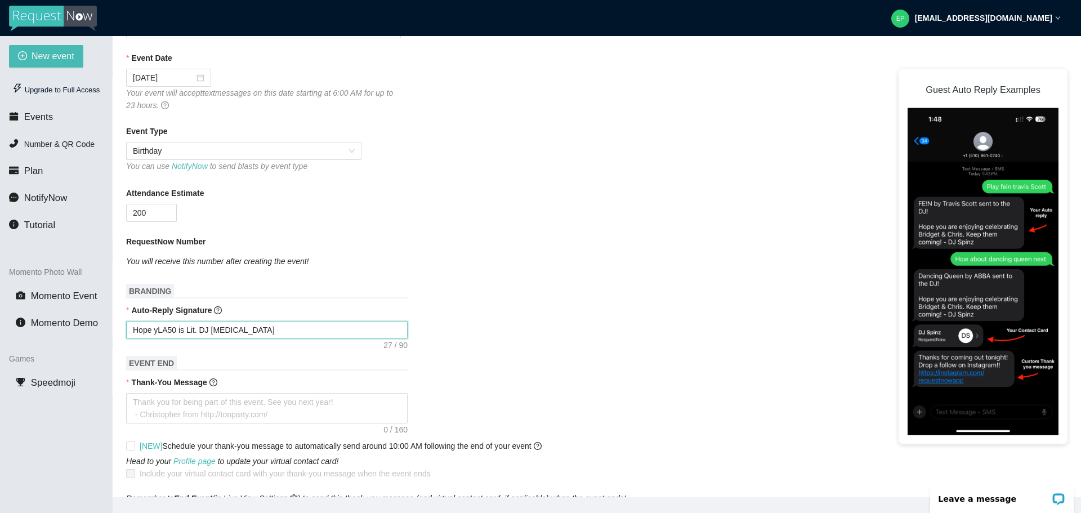
type textarea "Hope yoLA50 is Lit. DJ [MEDICAL_DATA]"
type textarea "Hope youLA50 is Lit. DJ [MEDICAL_DATA]"
type textarea "Hope you LA50 is Lit. DJ [MEDICAL_DATA]"
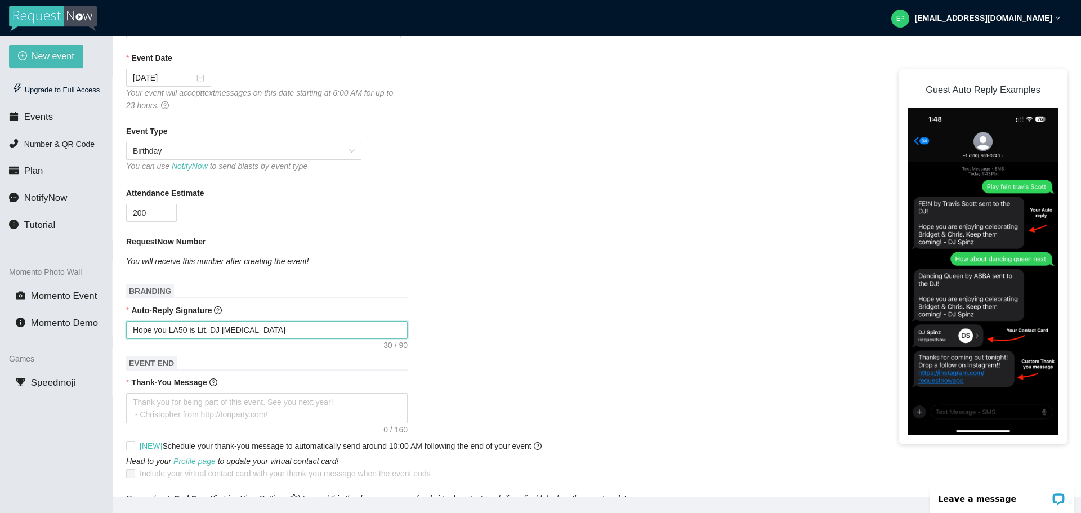
type textarea "Hope you aLA50 is Lit. DJ [MEDICAL_DATA]"
type textarea "Hope you arLA50 is Lit. DJ [MEDICAL_DATA]"
type textarea "Hope you areLA50 is Lit. DJ [MEDICAL_DATA]"
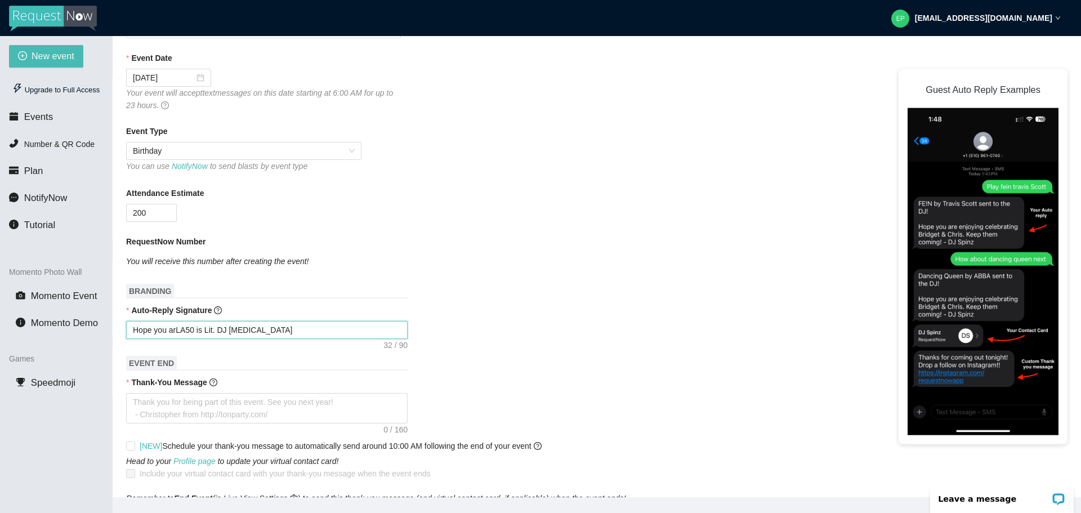
type textarea "Hope you areLA50 is Lit. DJ [MEDICAL_DATA]"
type textarea "Hope you are LA50 is Lit. DJ [MEDICAL_DATA]"
type textarea "Hope you are eLA50 is Lit. DJ [MEDICAL_DATA]"
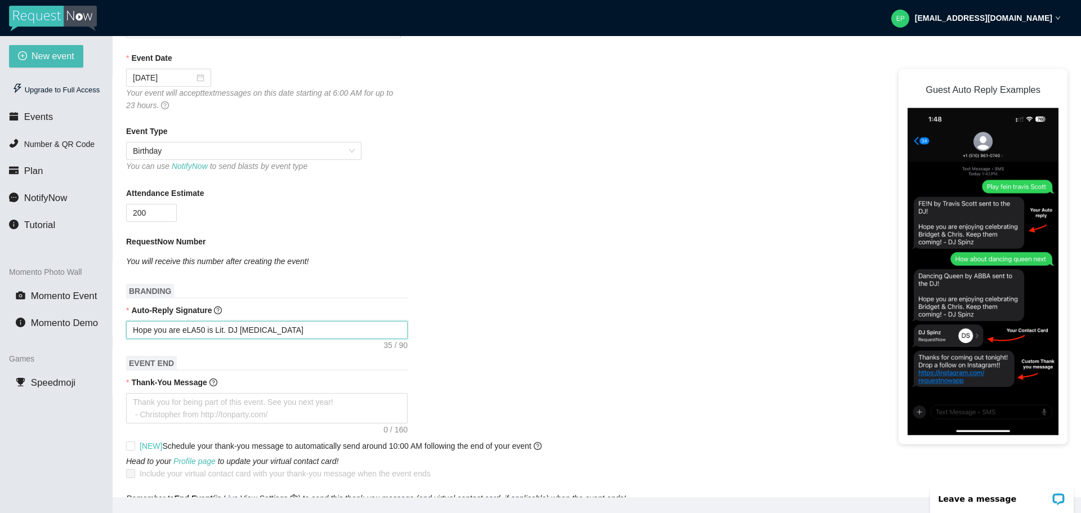
type textarea "Hope you are enLA50 is Lit. DJ [MEDICAL_DATA]"
type textarea "Hope you are enjLA50 is Lit. DJ [MEDICAL_DATA]"
type textarea "Hope you are enjoLA50 is Lit. DJ [MEDICAL_DATA]"
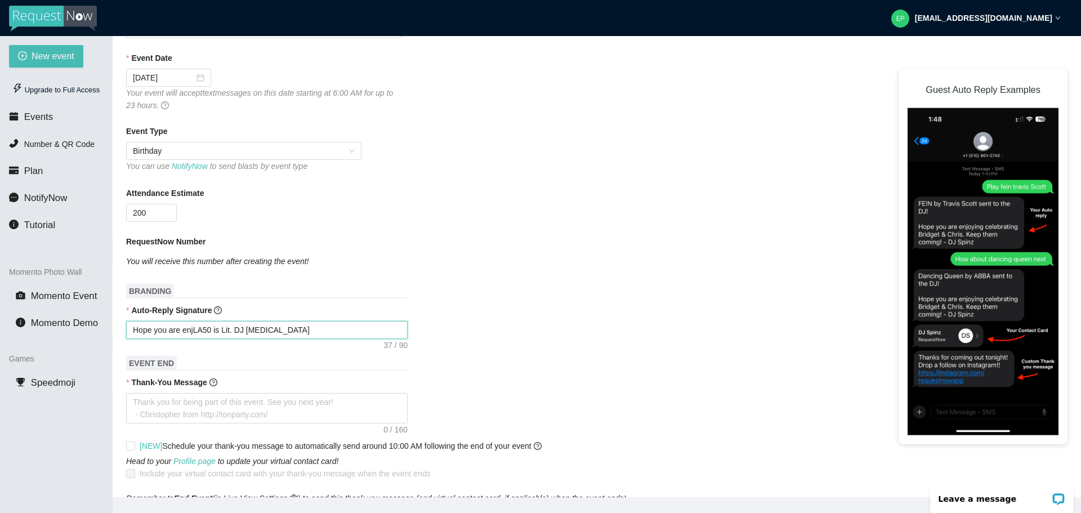
type textarea "Hope you are enjoLA50 is Lit. DJ [MEDICAL_DATA]"
type textarea "Hope you are enjoyLA50 is Lit. DJ [MEDICAL_DATA]"
type textarea "Hope you are enjoyiLA50 is Lit. DJ [MEDICAL_DATA]"
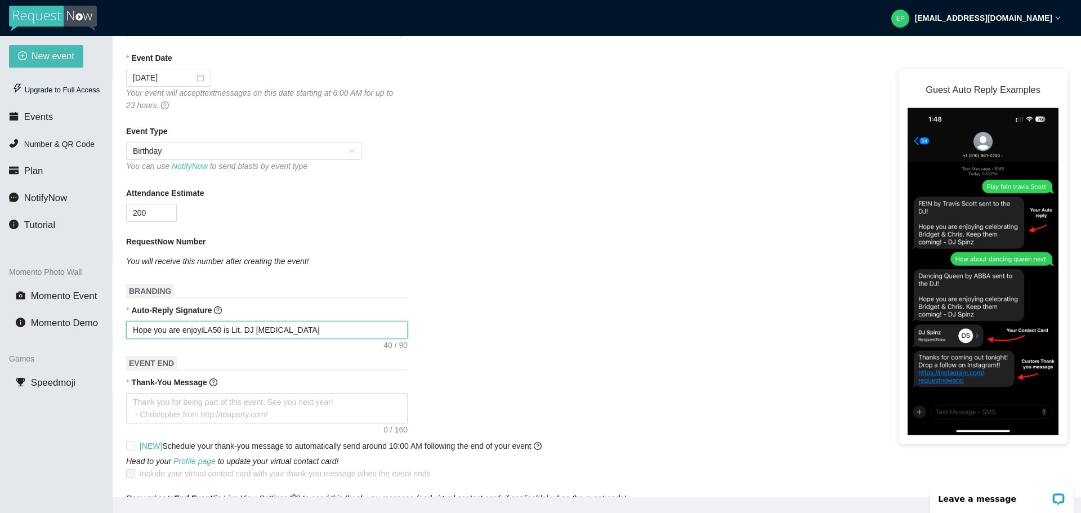
type textarea "Hope you are enjoyinLA50 is Lit. DJ [MEDICAL_DATA]"
type textarea "Hope you are enjoyin LA50 is Lit. DJ [MEDICAL_DATA]"
type textarea "Hope you are enjoyin LA50. DJ [MEDICAL_DATA]"
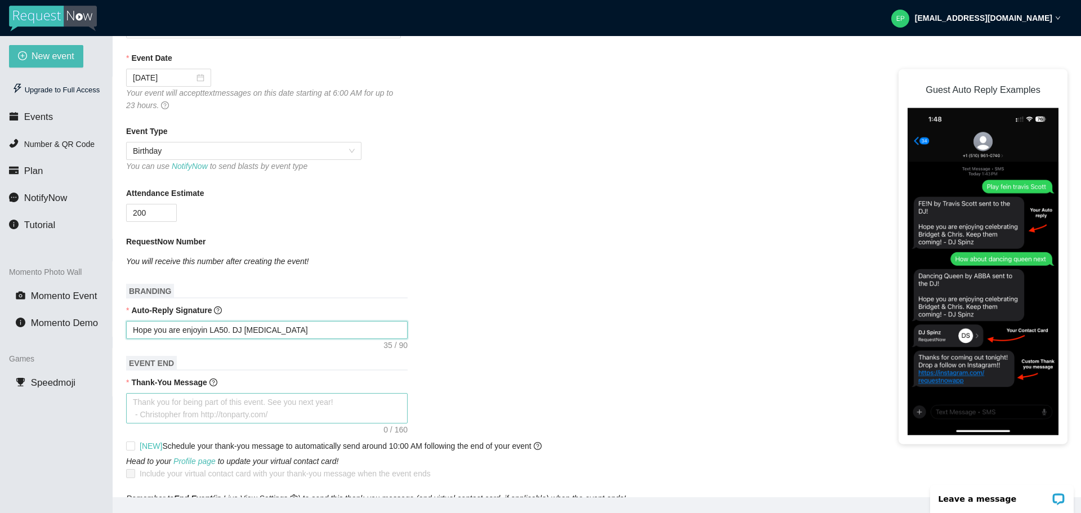
type textarea "Hope you are enjoyin LA50. DJ [MEDICAL_DATA]"
click at [204, 404] on textarea "Thank-You Message" at bounding box center [266, 408] width 281 height 30
type textarea "T"
type textarea "Th"
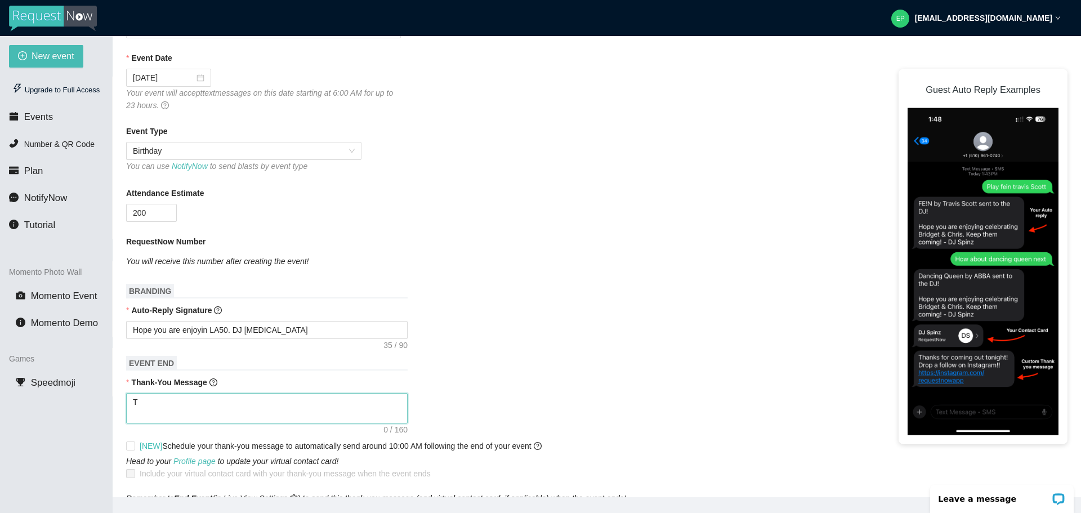
type textarea "Th"
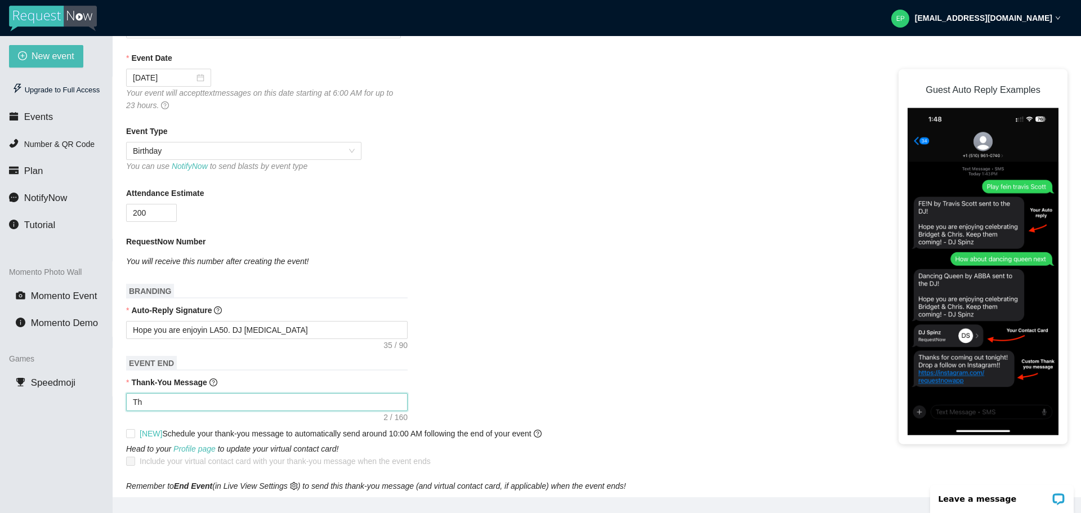
type textarea "Tha"
type textarea "Than"
type textarea "Thank"
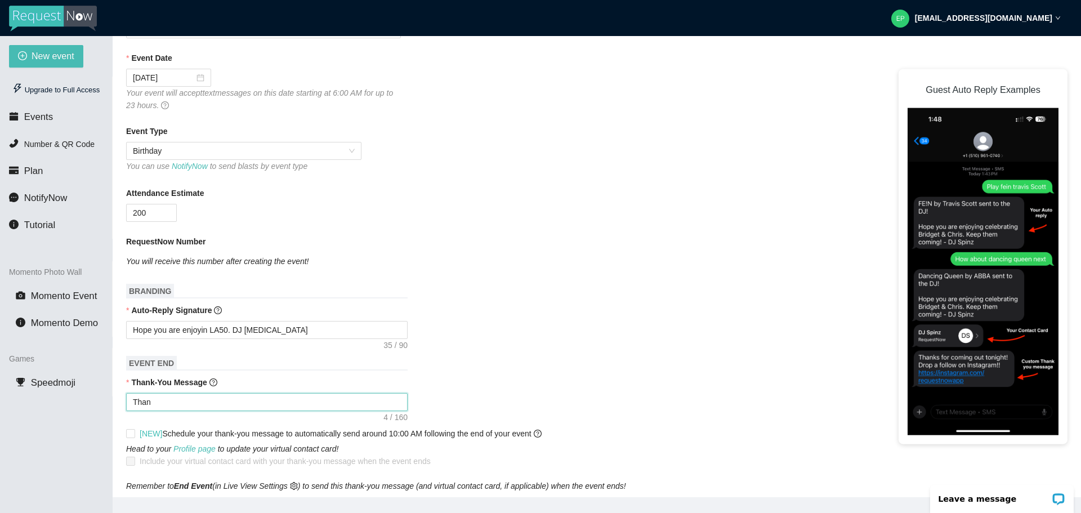
type textarea "Thank"
type textarea "Thanks"
type textarea "Thank"
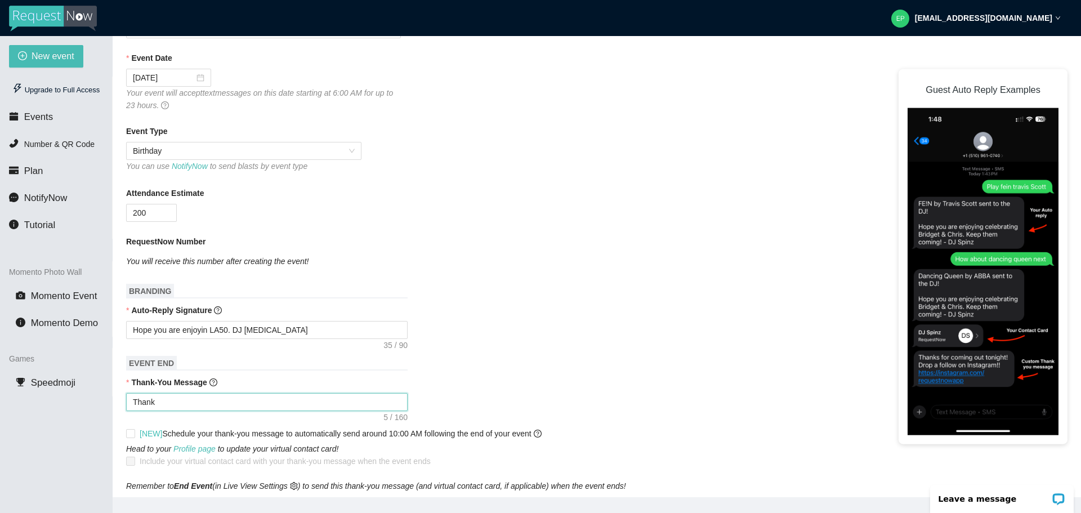
type textarea "Thank"
type textarea "Thank y"
type textarea "Thank yo"
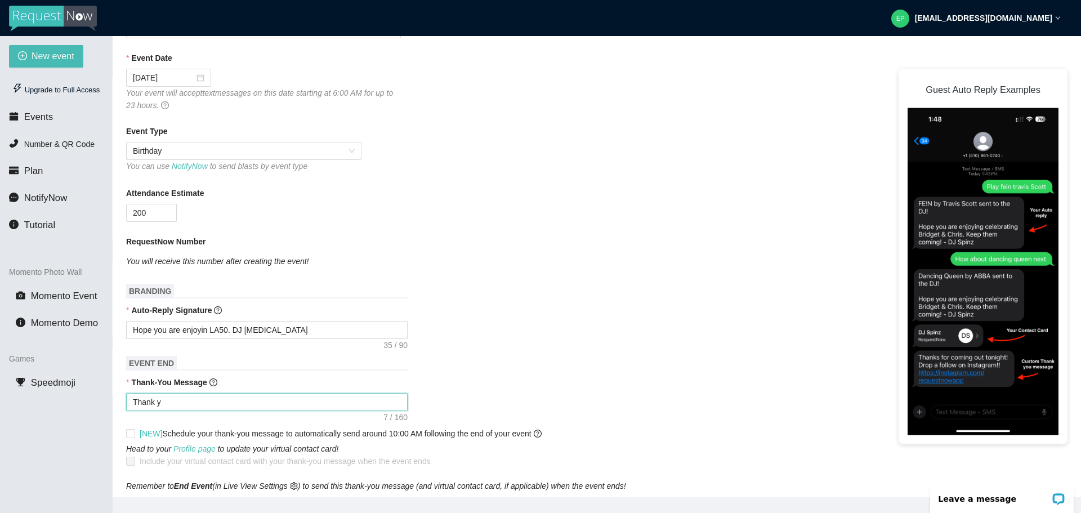
type textarea "Thank yo"
type textarea "Thank you"
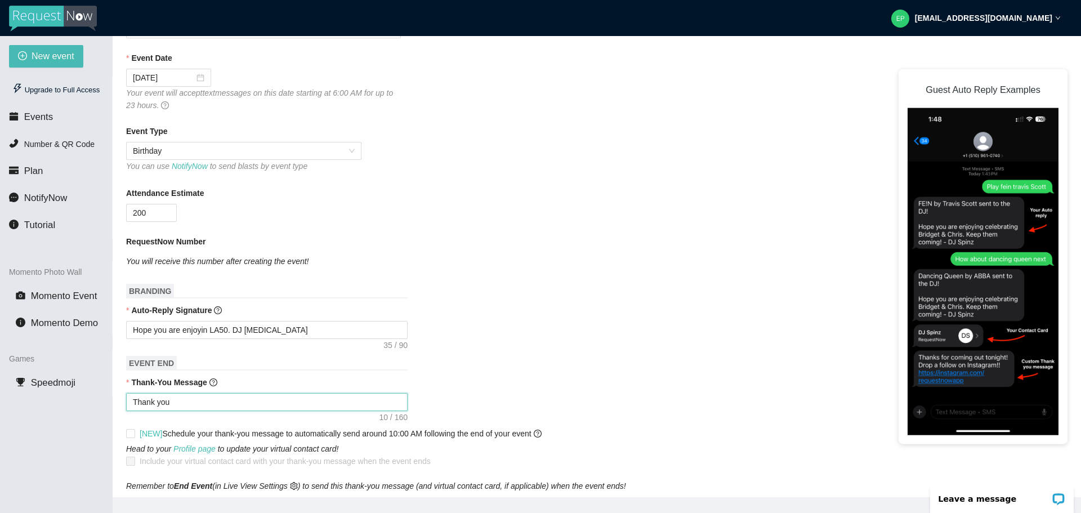
type textarea "Thank you f"
type textarea "Thank you fo"
type textarea "Thank you for"
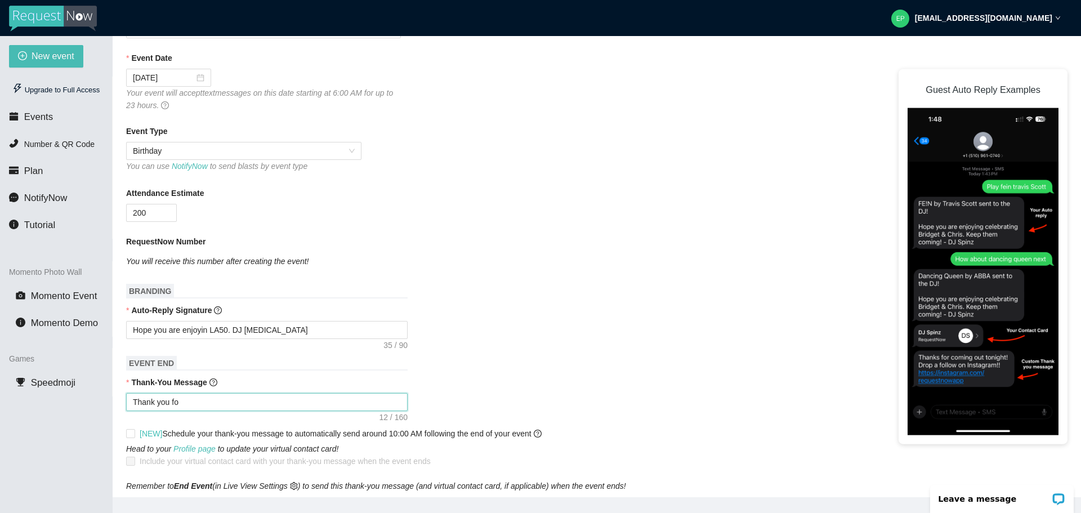
type textarea "Thank you for"
type textarea "Thank you for m"
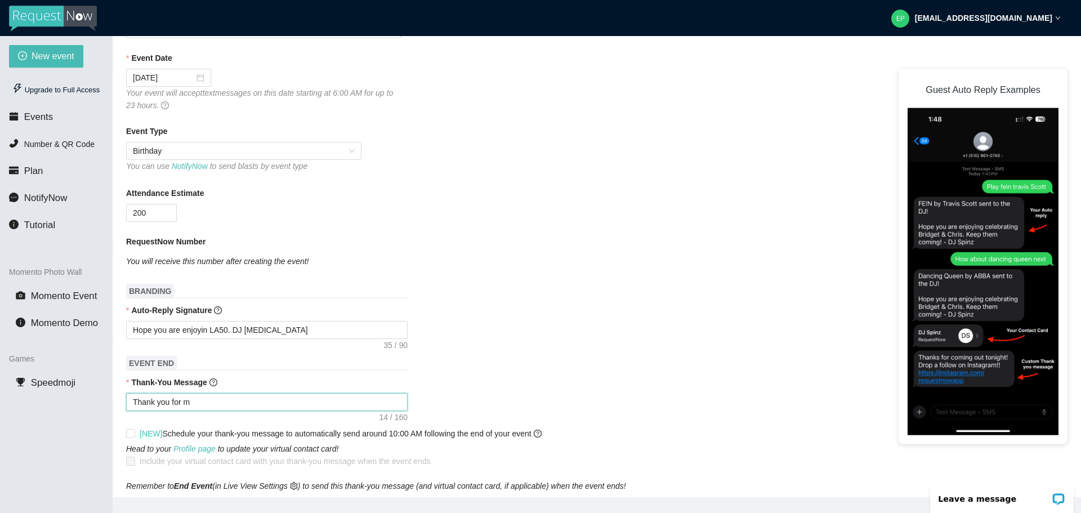
type textarea "Thank you for ma"
type textarea "Thank you for mak"
type textarea "Thank you for [PERSON_NAME]"
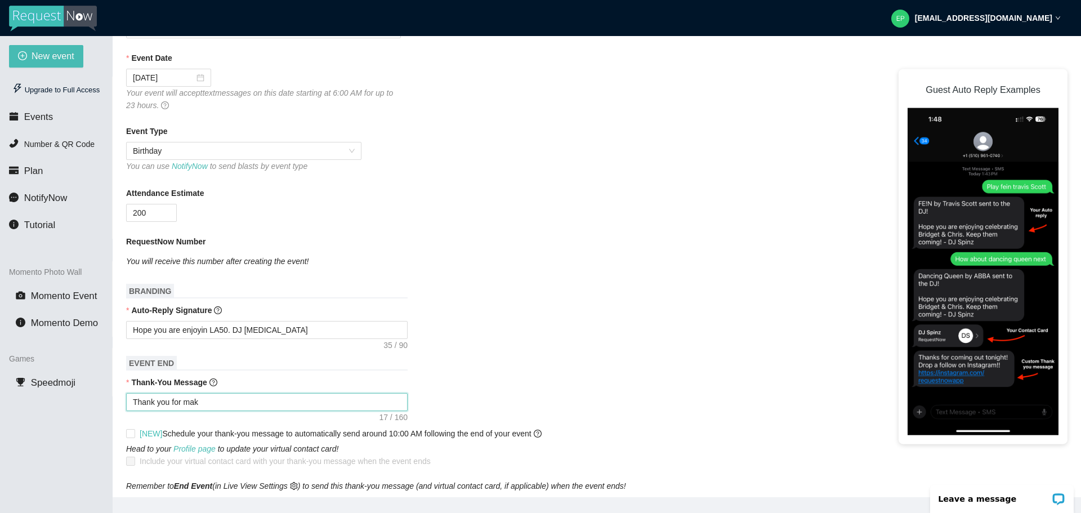
type textarea "Thank you for [PERSON_NAME]"
type textarea "Thank you for makin"
type textarea "Thank you for making"
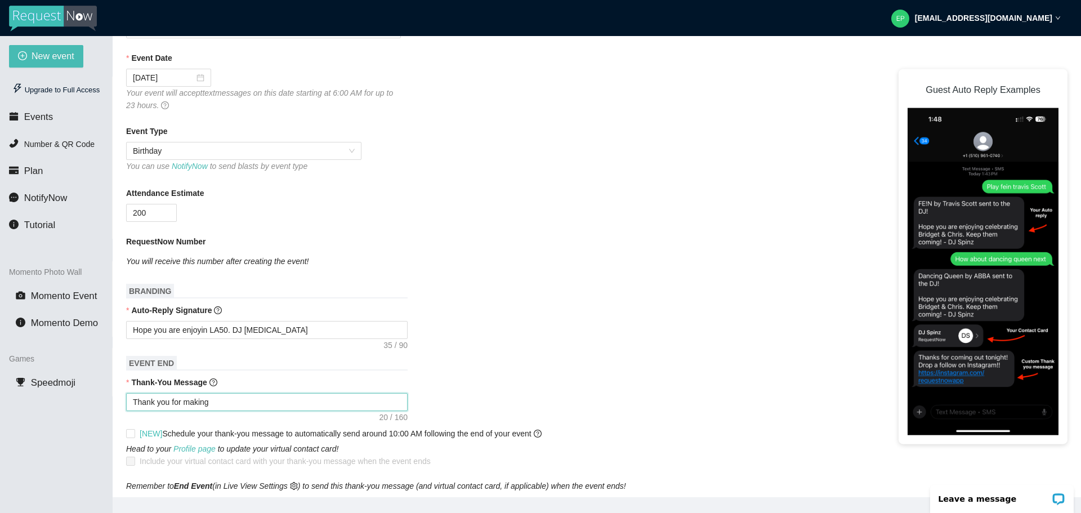
type textarea "Thank you for making"
type textarea "Thank you for making t"
type textarea "Thank you for making th"
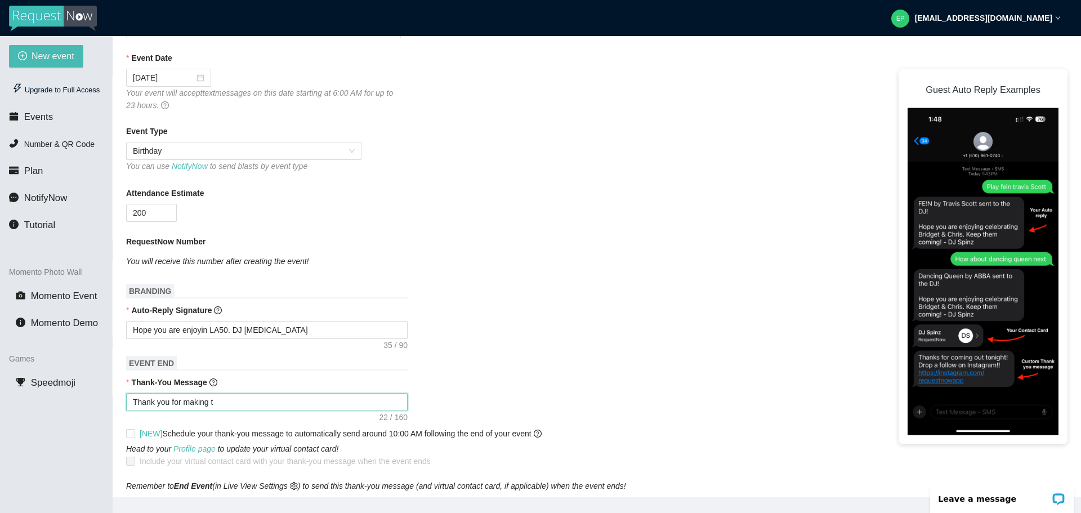
type textarea "Thank you for making th"
type textarea "Thank you for making the"
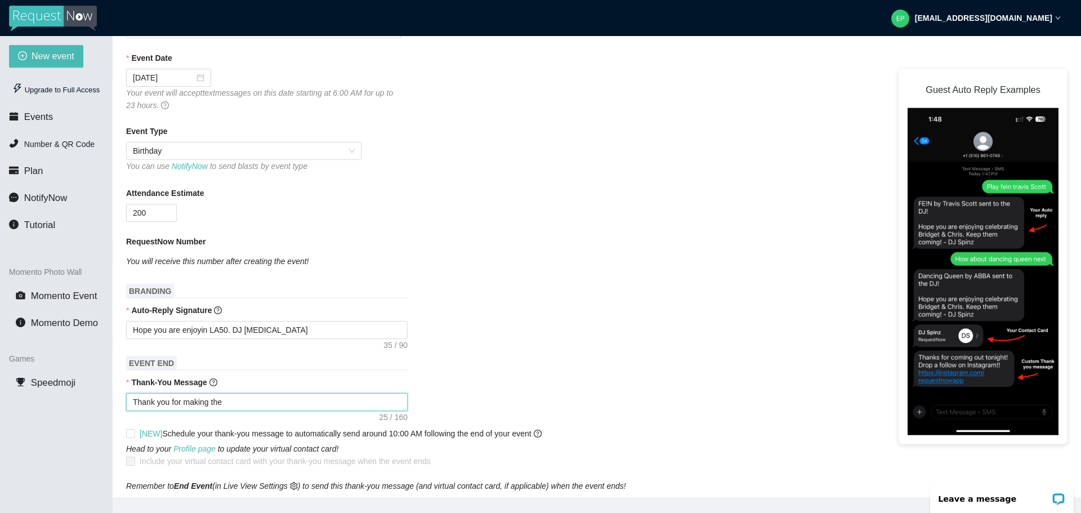
type textarea "Thank you for making the e"
type textarea "Thank you for making the ev"
type textarea "Thank you for making the eve"
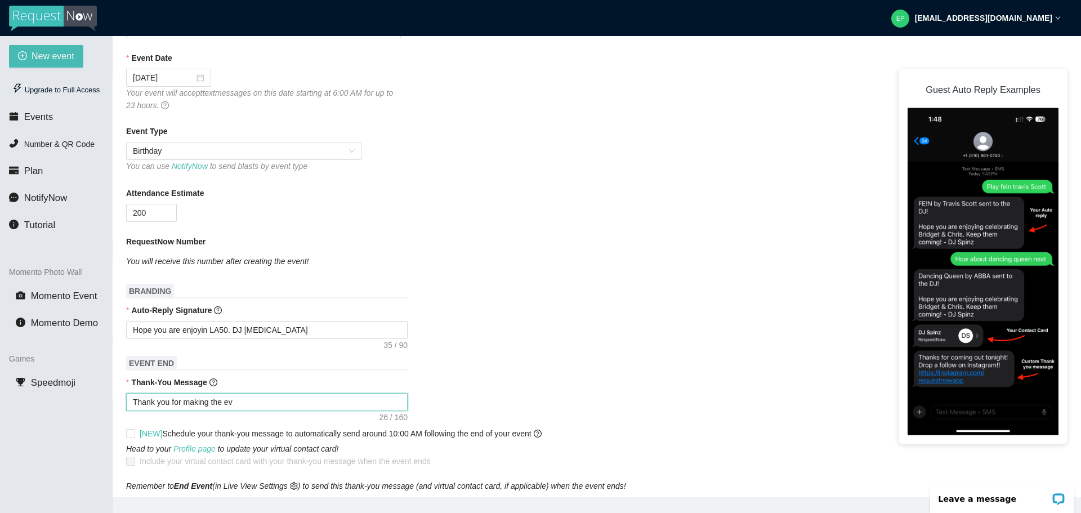
type textarea "Thank you for making the eve"
type textarea "Thank you for making the even"
type textarea "Thank you for making the event"
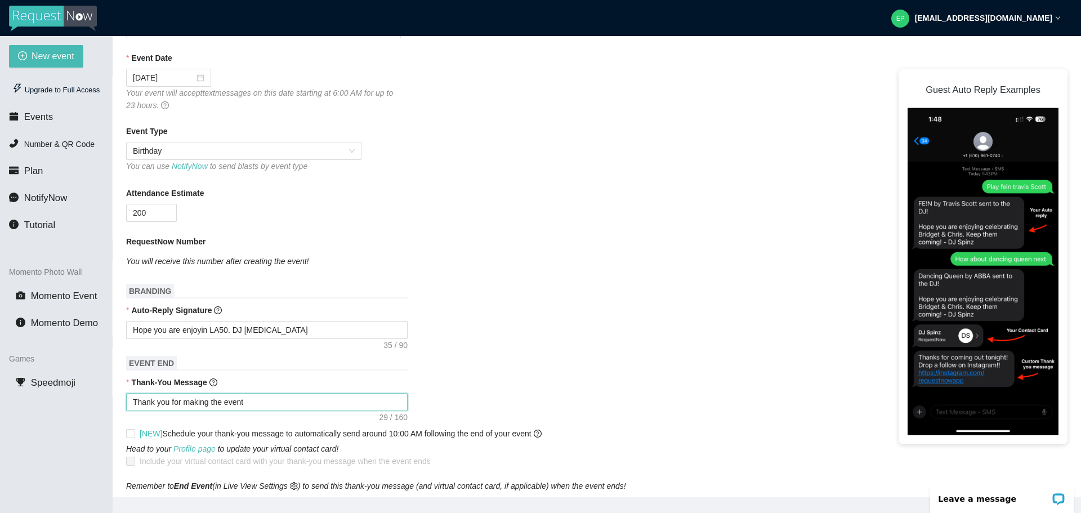
type textarea "Thank you for making the event"
type textarea "Thank you for making the event f"
type textarea "Thank you for making the event fu"
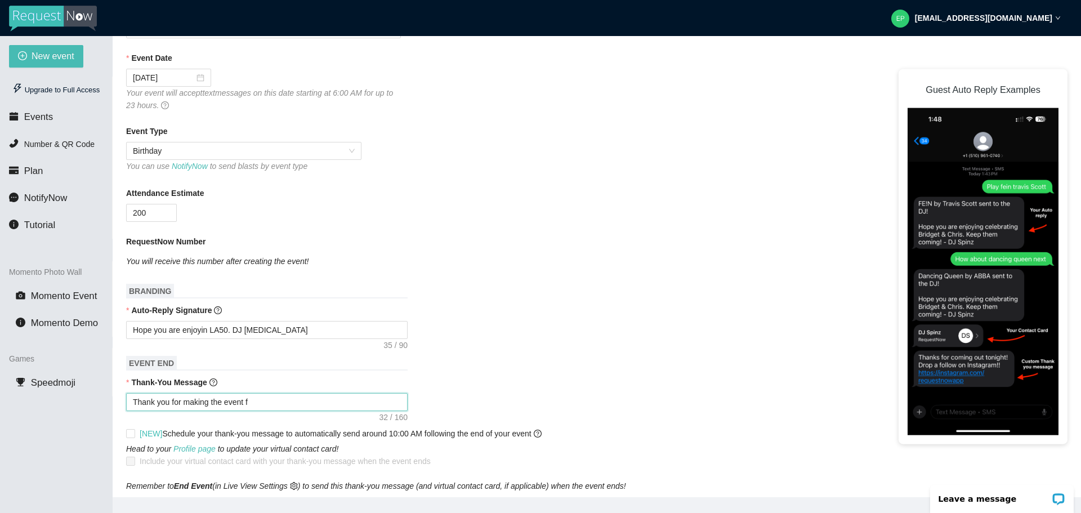
type textarea "Thank you for making the event fu"
type textarea "Thank you for making the event fun"
click at [514, 406] on div "Thank you for making the event fun" at bounding box center [596, 402] width 941 height 18
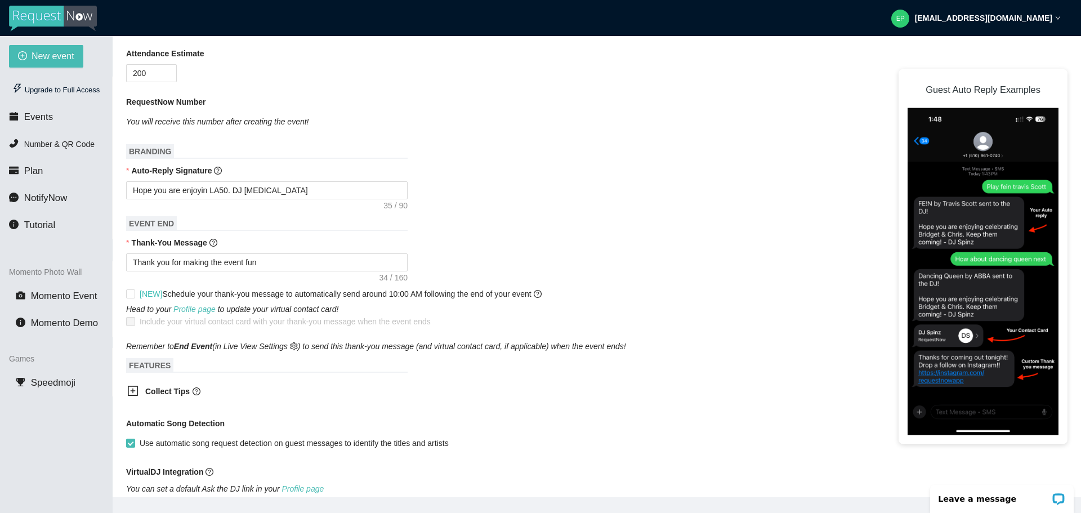
scroll to position [298, 0]
click at [132, 389] on icon "plus-square" at bounding box center [132, 389] width 11 height 11
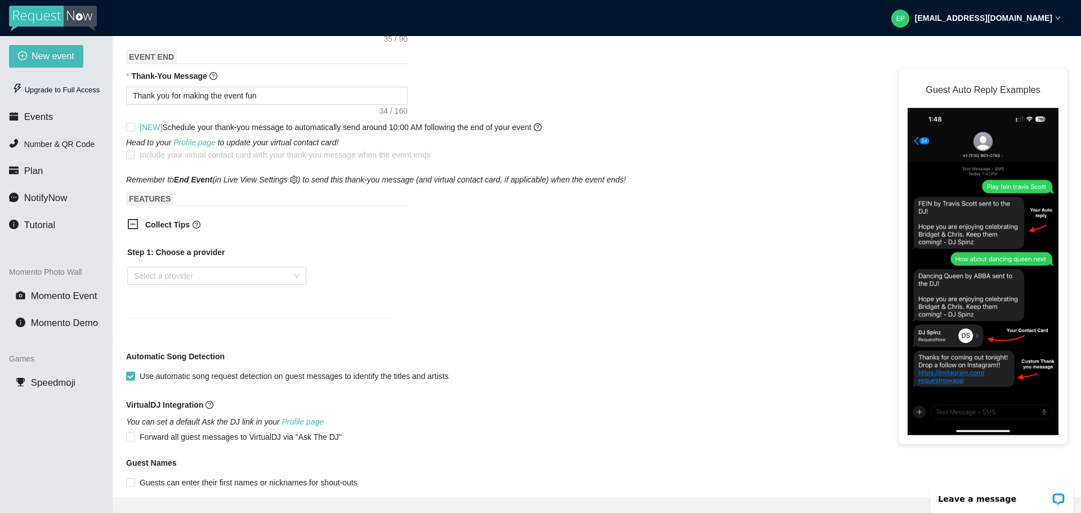
scroll to position [482, 0]
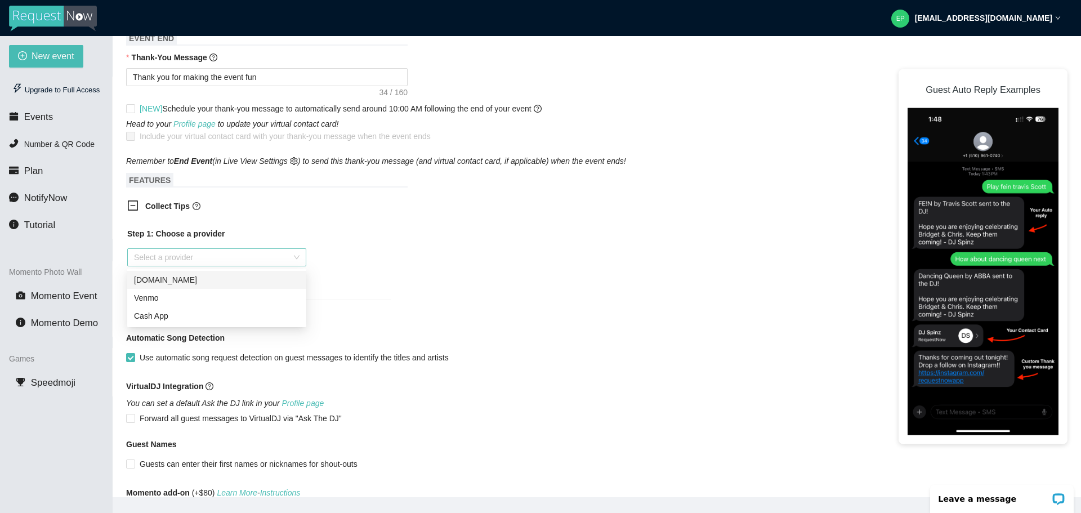
click at [299, 256] on div "Select a provider" at bounding box center [216, 257] width 179 height 18
click at [133, 202] on icon "minus-square" at bounding box center [132, 205] width 11 height 11
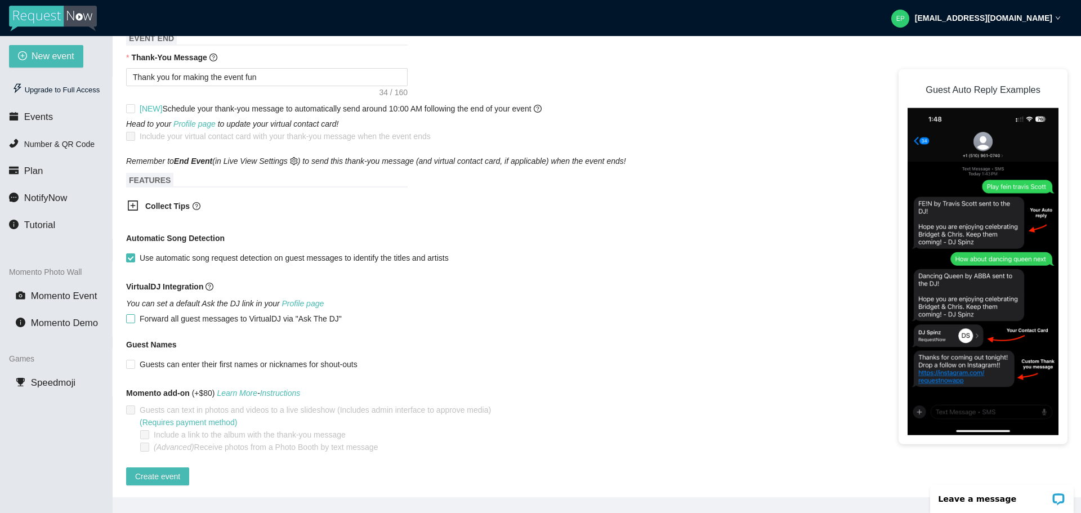
click at [133, 320] on input "Forward all guest messages to VirtualDJ via "Ask The DJ"" at bounding box center [130, 318] width 8 height 8
checkbox input "true"
type textarea "[URL][DOMAIN_NAME]"
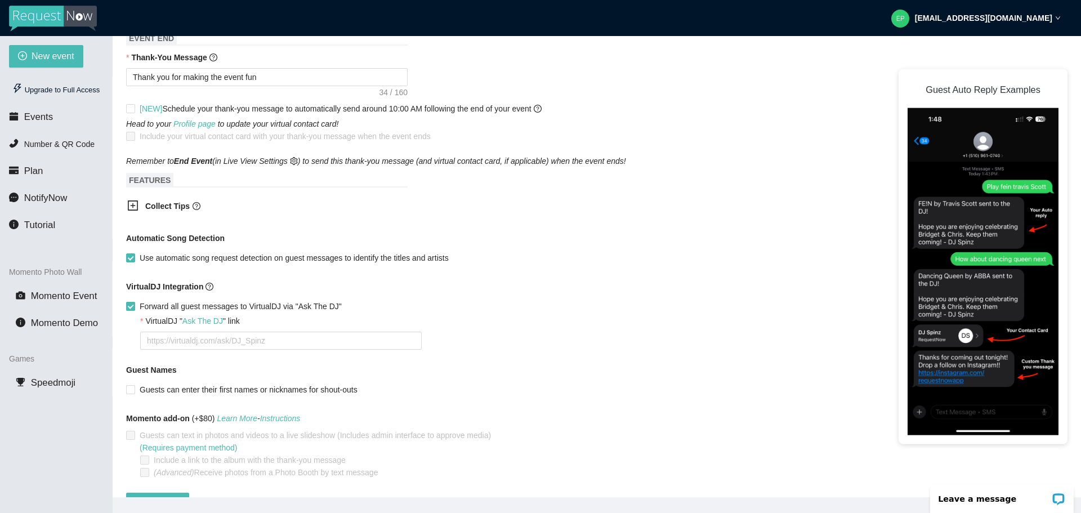
click at [132, 307] on input "Forward all guest messages to VirtualDJ via "Ask The DJ"" at bounding box center [130, 306] width 8 height 8
checkbox input "false"
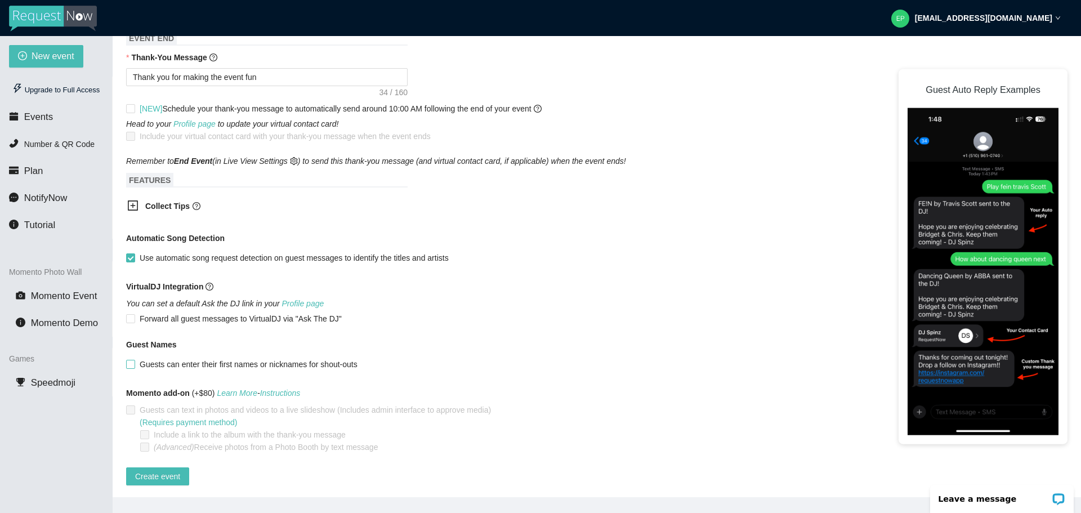
click at [135, 362] on span "Guests can enter their first names or nicknames for shout-outs" at bounding box center [248, 364] width 227 height 12
click at [134, 362] on input "Guests can enter their first names or nicknames for shout-outs" at bounding box center [130, 364] width 8 height 8
checkbox input "true"
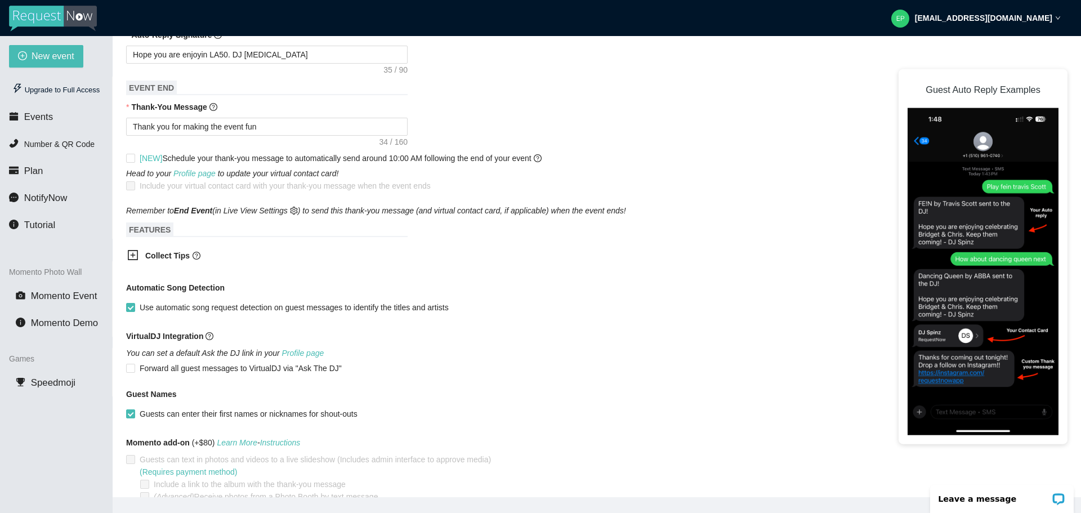
scroll to position [492, 0]
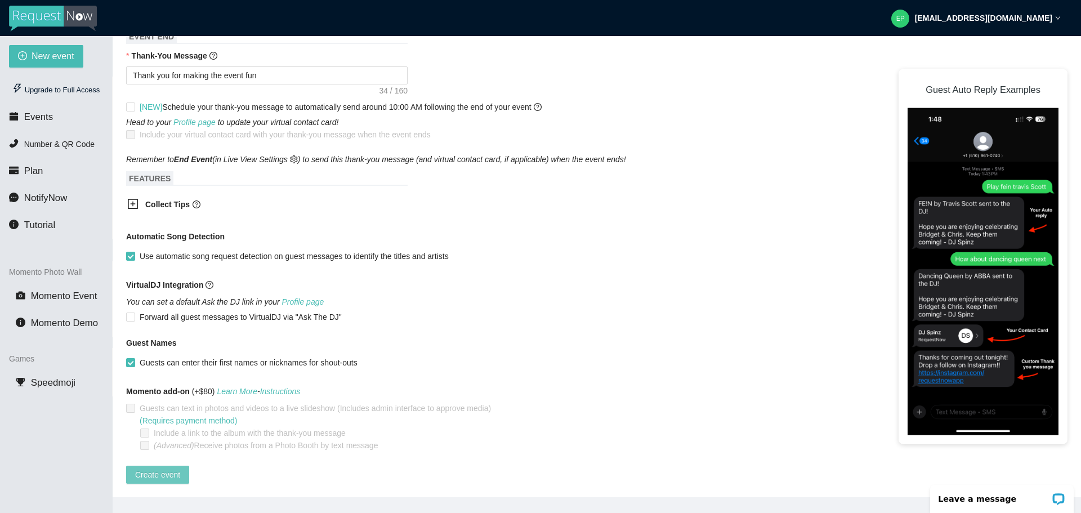
click at [157, 468] on span "Create event" at bounding box center [157, 474] width 45 height 12
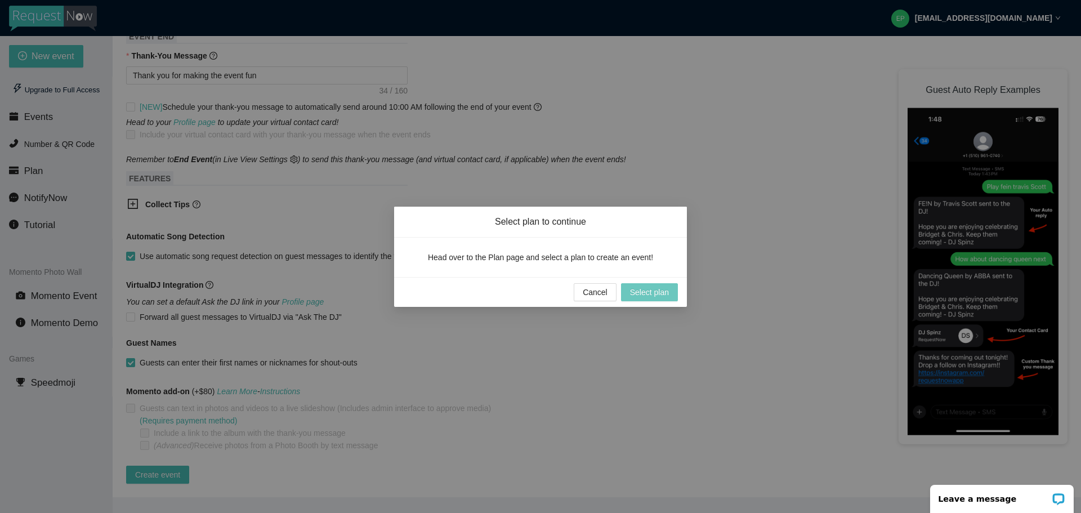
click at [644, 290] on span "Select plan" at bounding box center [649, 292] width 39 height 12
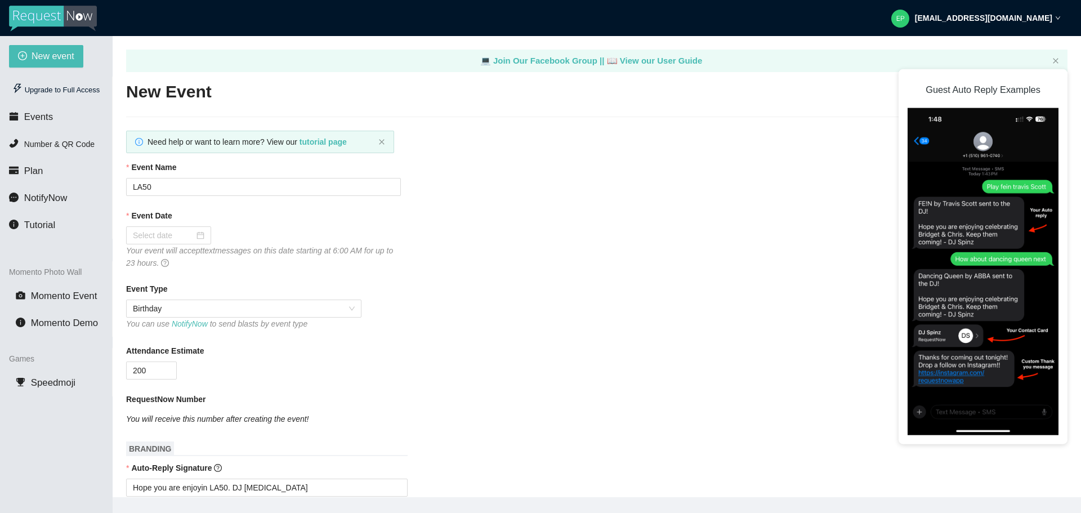
type textarea "[URL][DOMAIN_NAME]"
click at [52, 149] on span "Number & QR Code" at bounding box center [59, 144] width 70 height 9
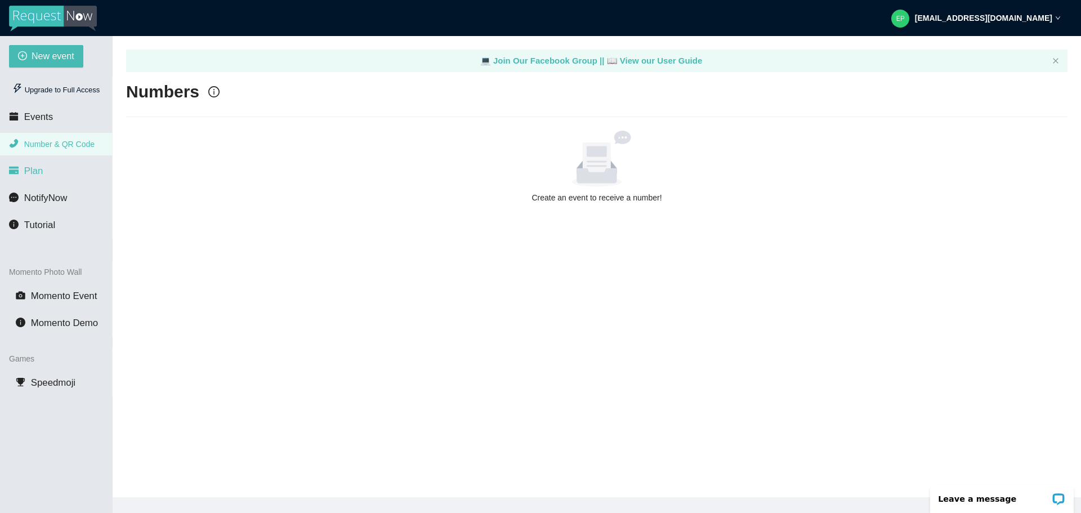
click at [47, 172] on li "Plan" at bounding box center [56, 171] width 112 height 23
